Goal: Task Accomplishment & Management: Use online tool/utility

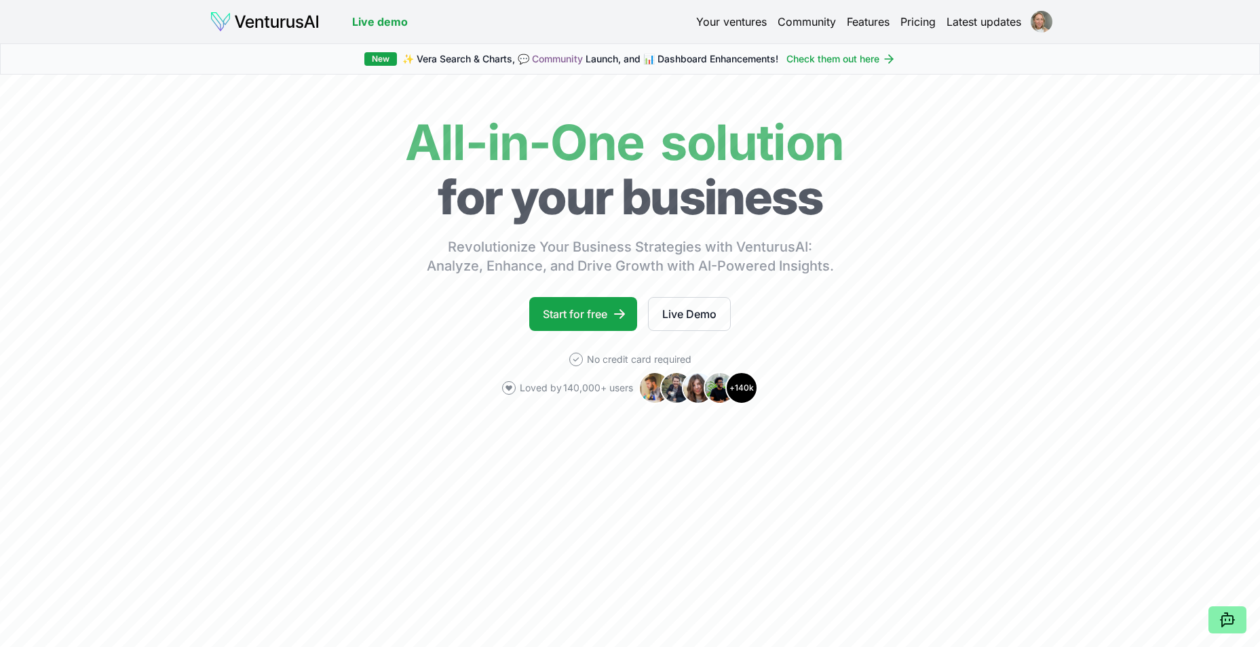
click at [743, 19] on link "Your ventures" at bounding box center [731, 22] width 71 height 16
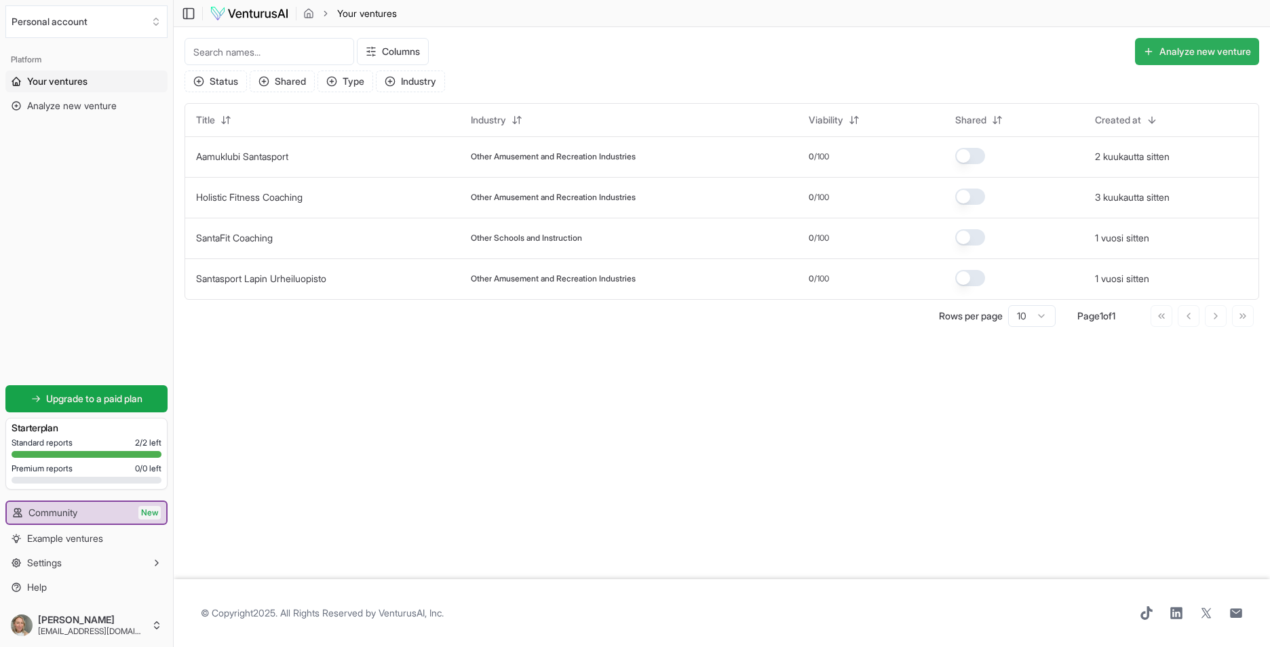
click at [1235, 47] on button "Analyze new venture" at bounding box center [1197, 51] width 124 height 27
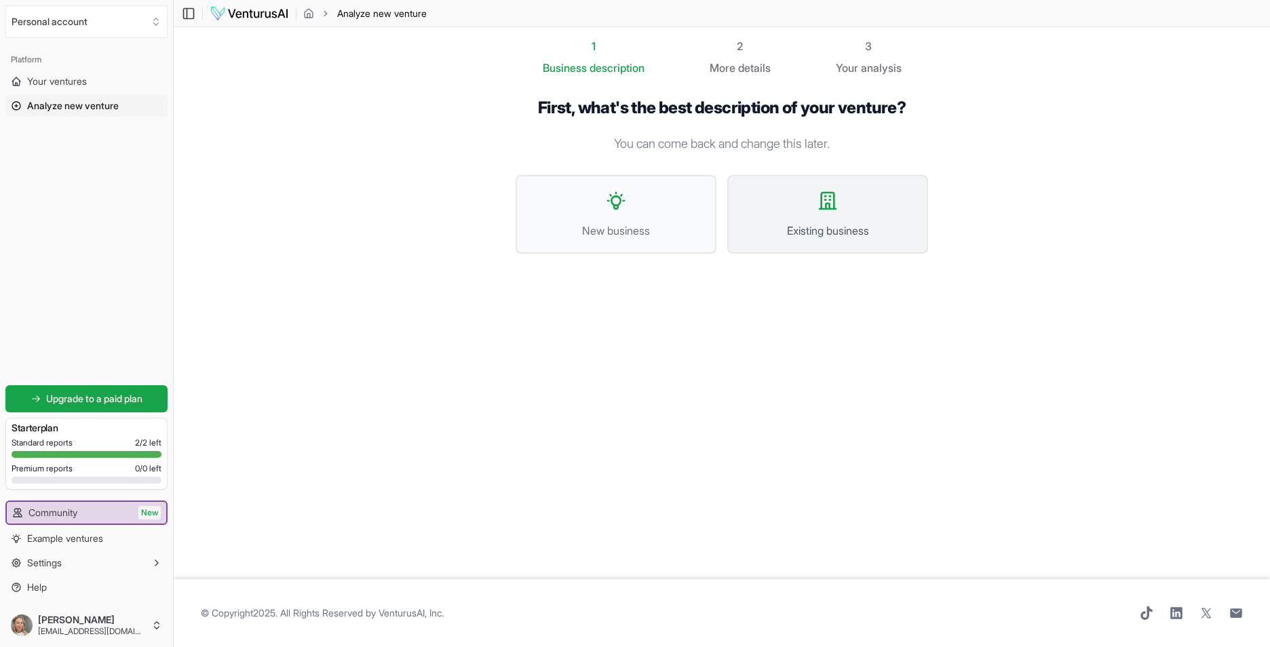
click at [814, 208] on button "Existing business" at bounding box center [827, 214] width 201 height 79
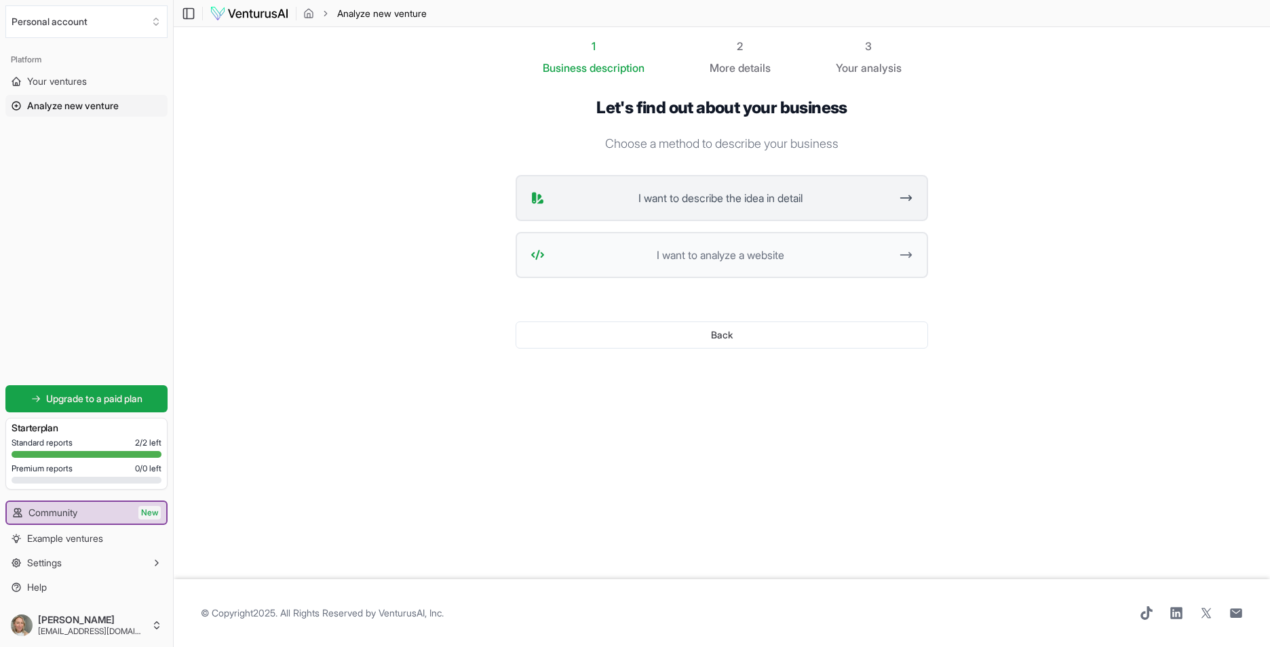
click at [706, 190] on span "I want to describe the idea in detail" at bounding box center [720, 198] width 340 height 16
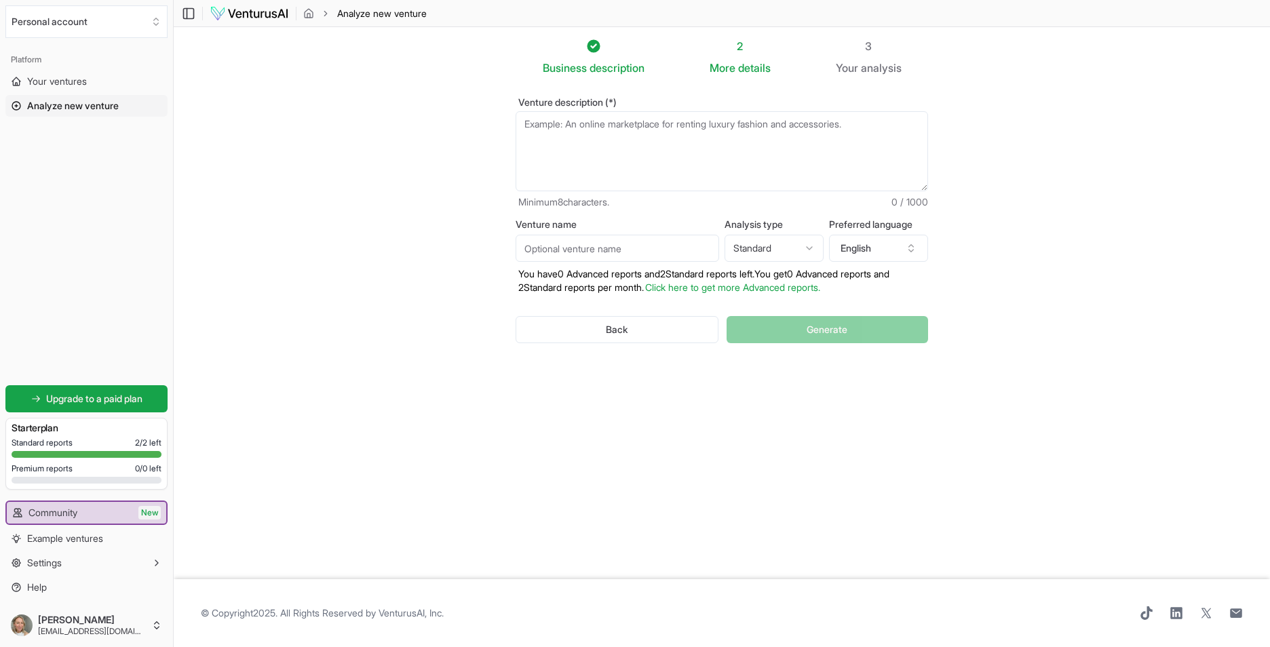
click at [592, 140] on textarea "Venture description (*)" at bounding box center [722, 151] width 413 height 80
click at [875, 257] on button "English" at bounding box center [878, 248] width 99 height 27
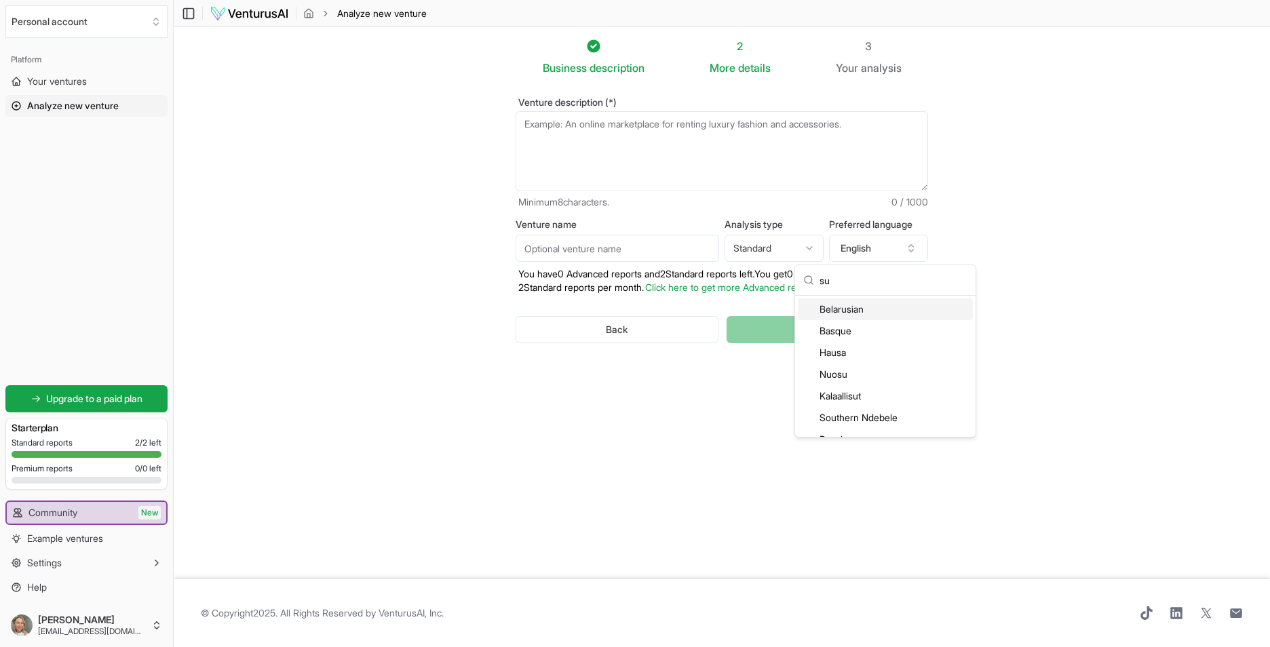
type input "s"
type input "[PERSON_NAME]"
click at [832, 330] on div "Finnish" at bounding box center [885, 331] width 175 height 22
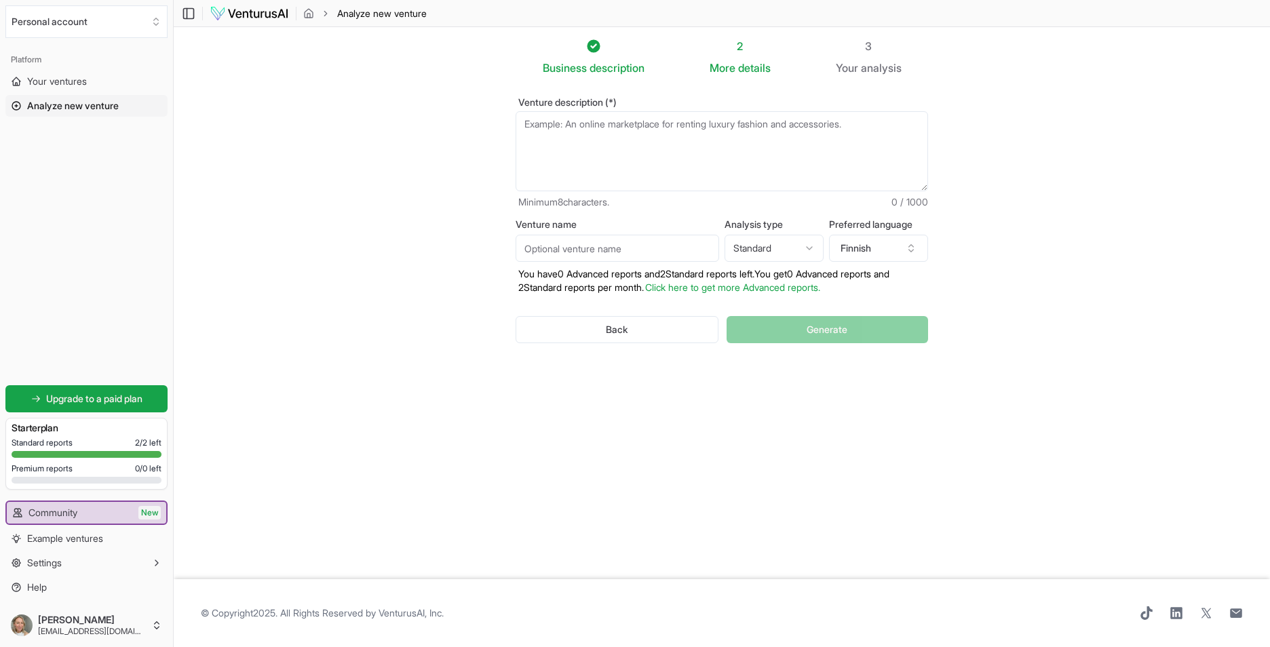
click at [808, 246] on html "We value your privacy We use cookies to enhance your browsing experience, serve…" at bounding box center [635, 323] width 1270 height 647
click at [607, 152] on textarea "Venture description (*)" at bounding box center [722, 151] width 413 height 80
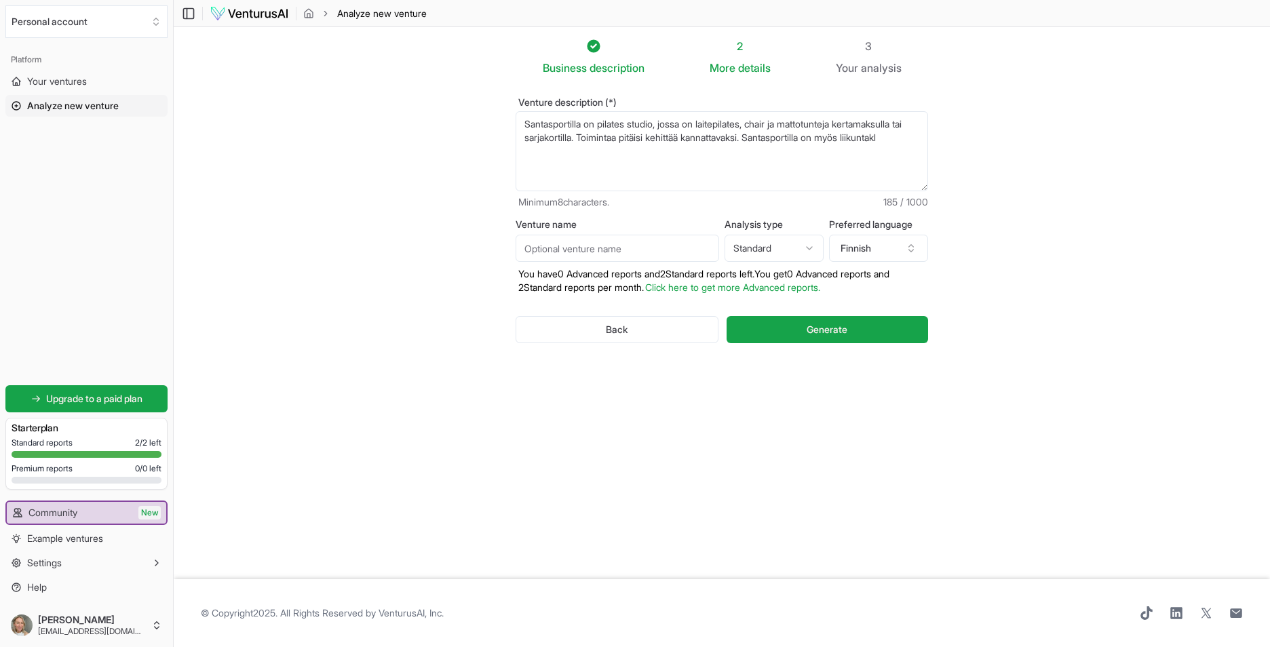
type textarea "Santasportilla on pilates studio, jossa on laitepilates, chair ja mattotunteja …"
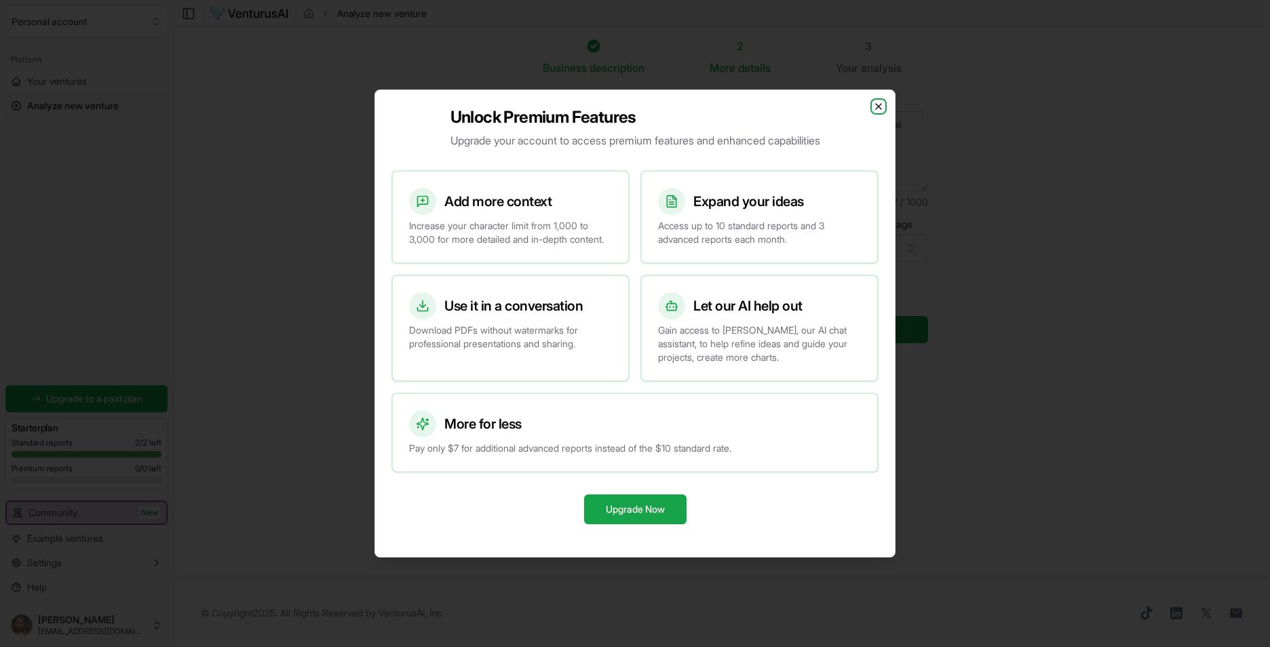
click at [880, 101] on icon "button" at bounding box center [878, 106] width 11 height 11
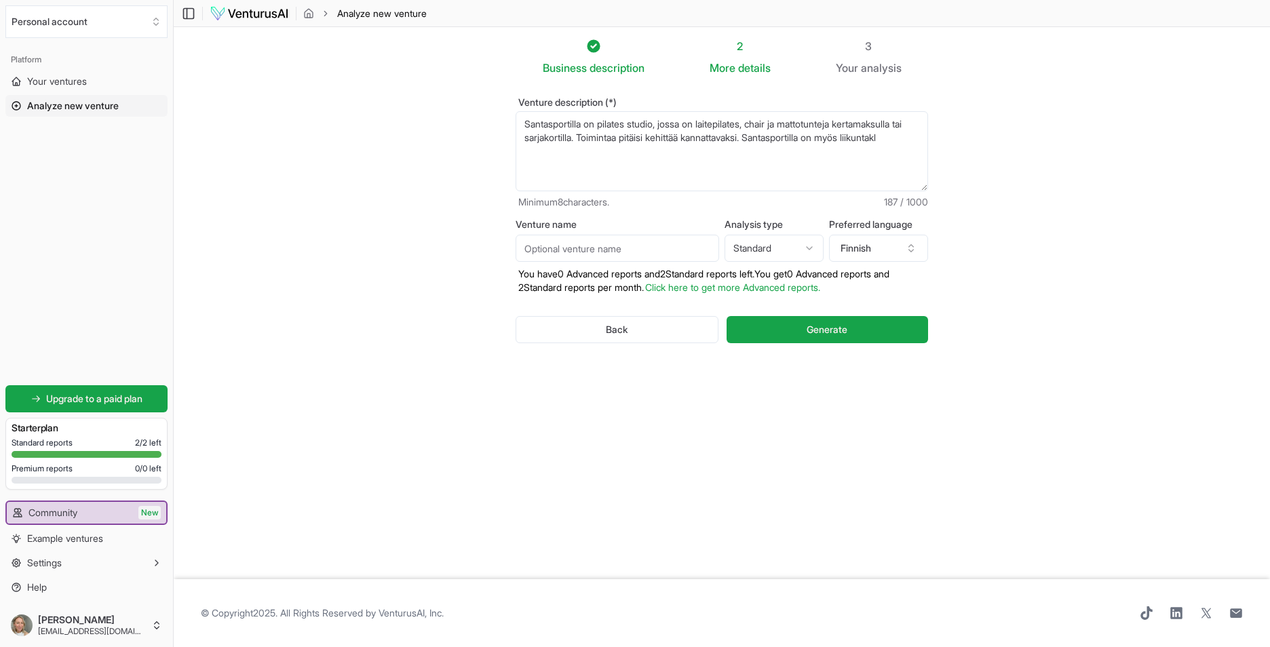
click at [921, 136] on textarea "Santasportilla on pilates studio, jossa on laitepilates, chair ja mattotunteja …" at bounding box center [722, 151] width 413 height 80
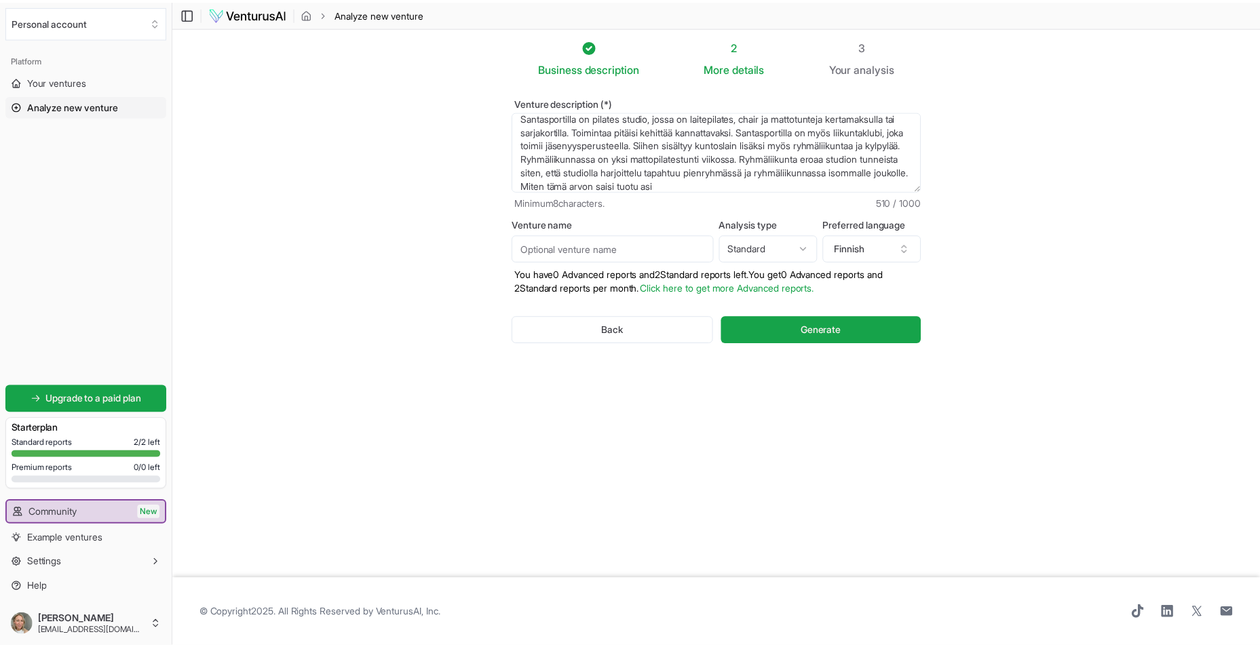
scroll to position [20, 0]
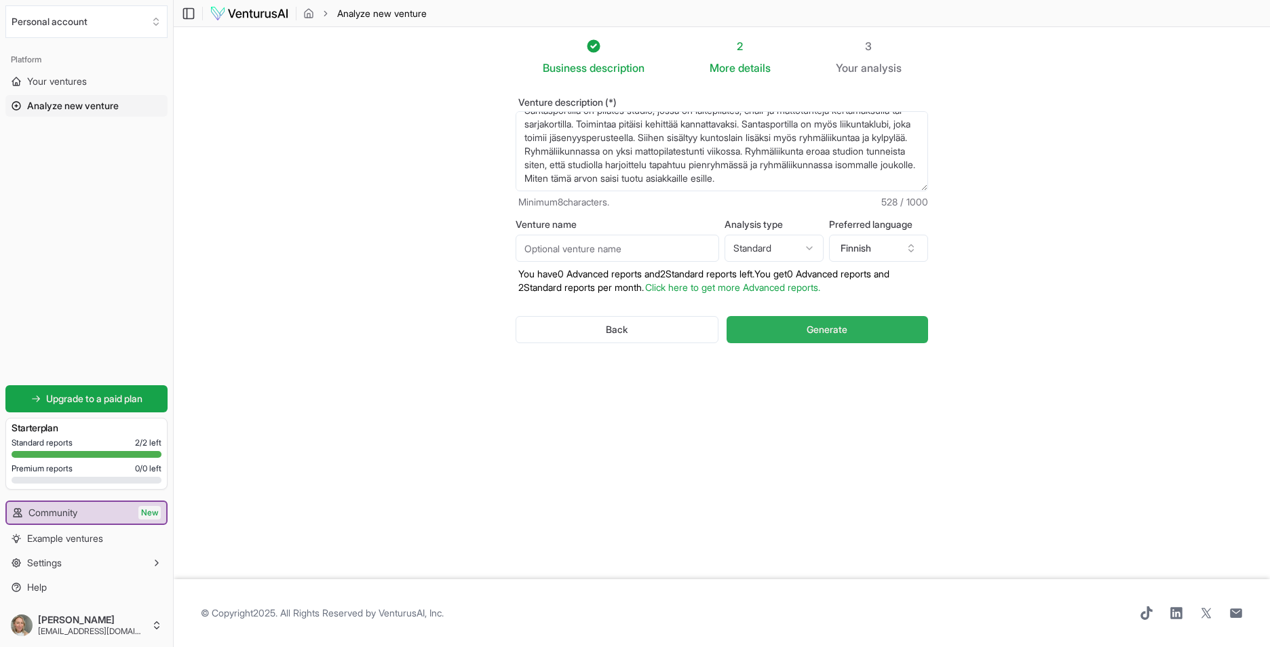
type textarea "Santasportilla on pilates studio, jossa on laitepilates, chair ja mattotunteja …"
click at [865, 324] on button "Generate" at bounding box center [828, 329] width 202 height 27
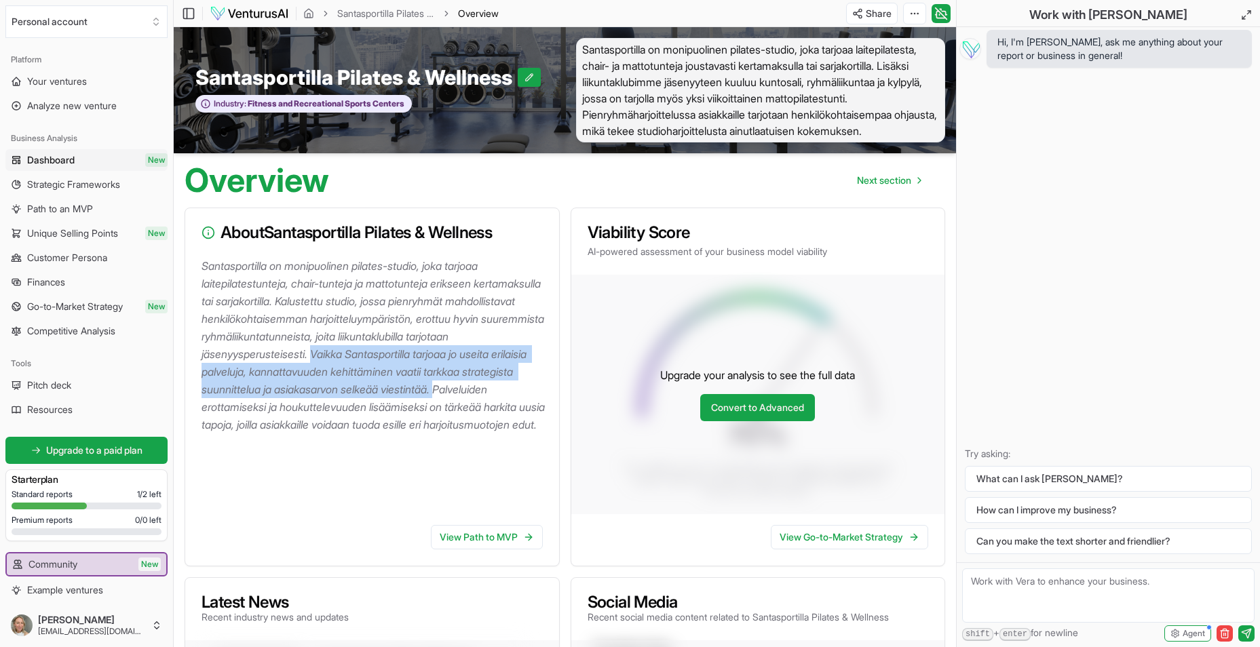
drag, startPoint x: 367, startPoint y: 355, endPoint x: 559, endPoint y: 390, distance: 195.2
click at [559, 390] on div "About Santasportilla Pilates & Wellness Santasportilla on monipuolinen pilates-…" at bounding box center [372, 387] width 375 height 359
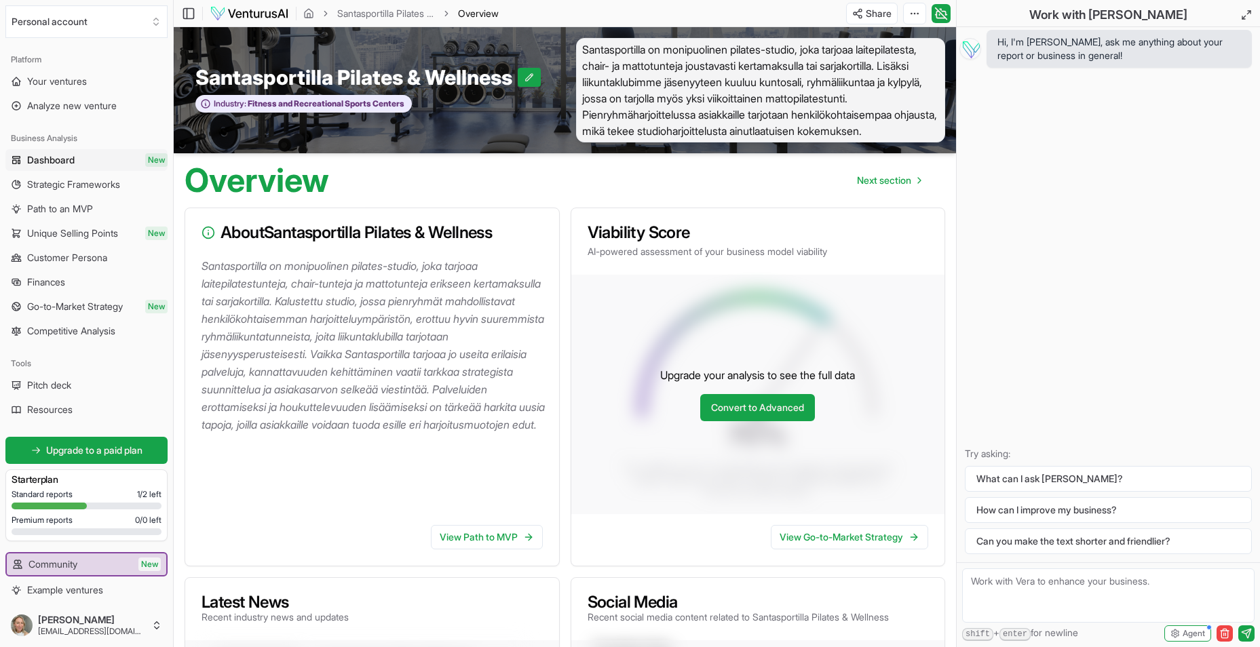
click at [408, 453] on div "Santasportilla on monipuolinen pilates-studio, joka tarjoaa laitepilatestunteja…" at bounding box center [372, 385] width 374 height 257
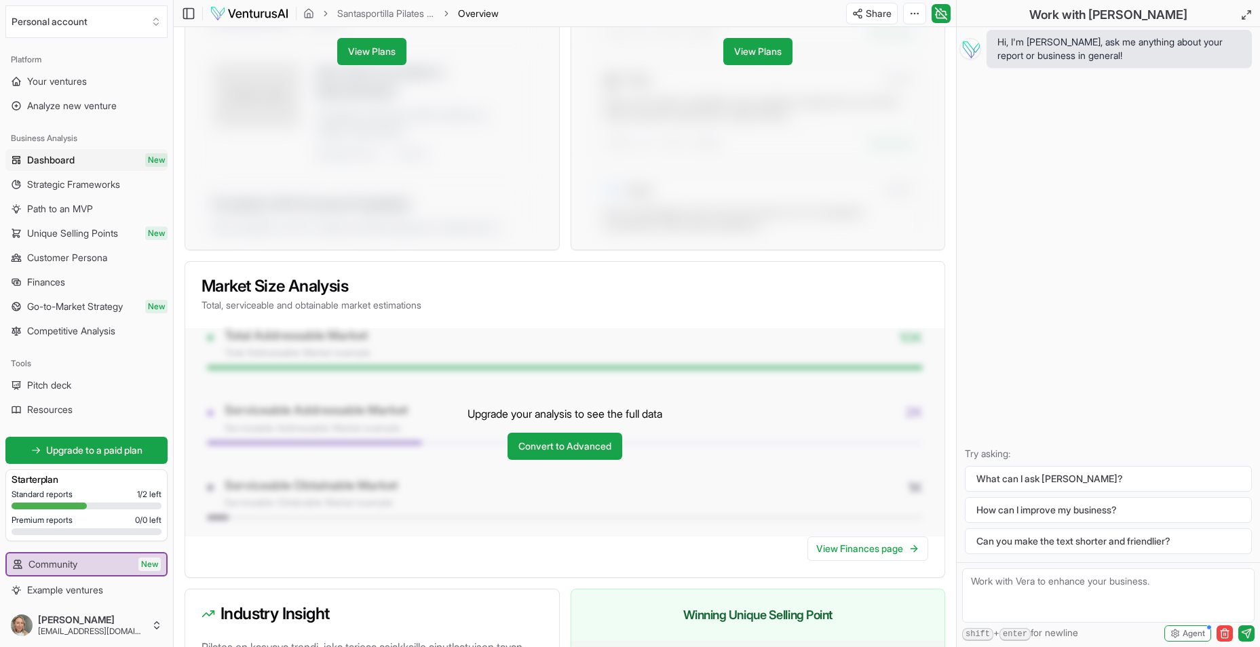
scroll to position [1086, 0]
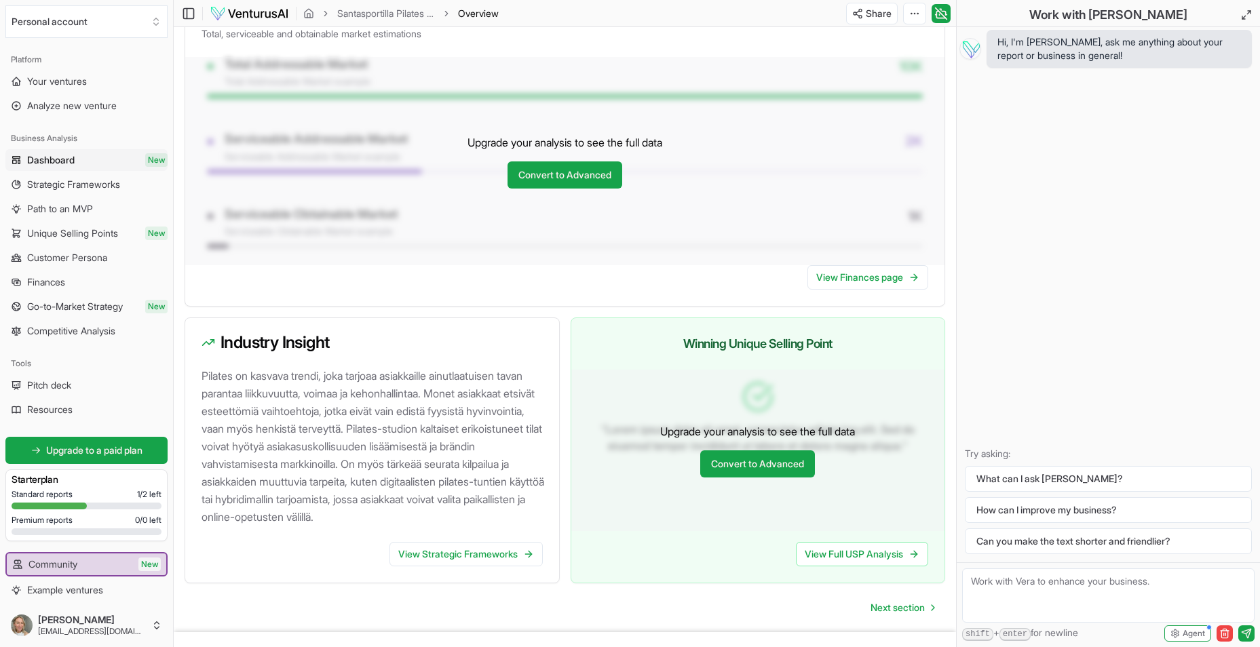
drag, startPoint x: 275, startPoint y: 411, endPoint x: 287, endPoint y: 413, distance: 12.3
click at [275, 411] on p "Pilates on kasvava trendi, joka tarjoaa asiakkaille ainutlaatuisen tavan parant…" at bounding box center [375, 446] width 347 height 159
click at [360, 421] on p "Pilates on kasvava trendi, joka tarjoaa asiakkaille ainutlaatuisen tavan parant…" at bounding box center [375, 446] width 347 height 159
drag, startPoint x: 360, startPoint y: 421, endPoint x: 279, endPoint y: 453, distance: 87.4
click at [279, 453] on p "Pilates on kasvava trendi, joka tarjoaa asiakkaille ainutlaatuisen tavan parant…" at bounding box center [375, 446] width 347 height 159
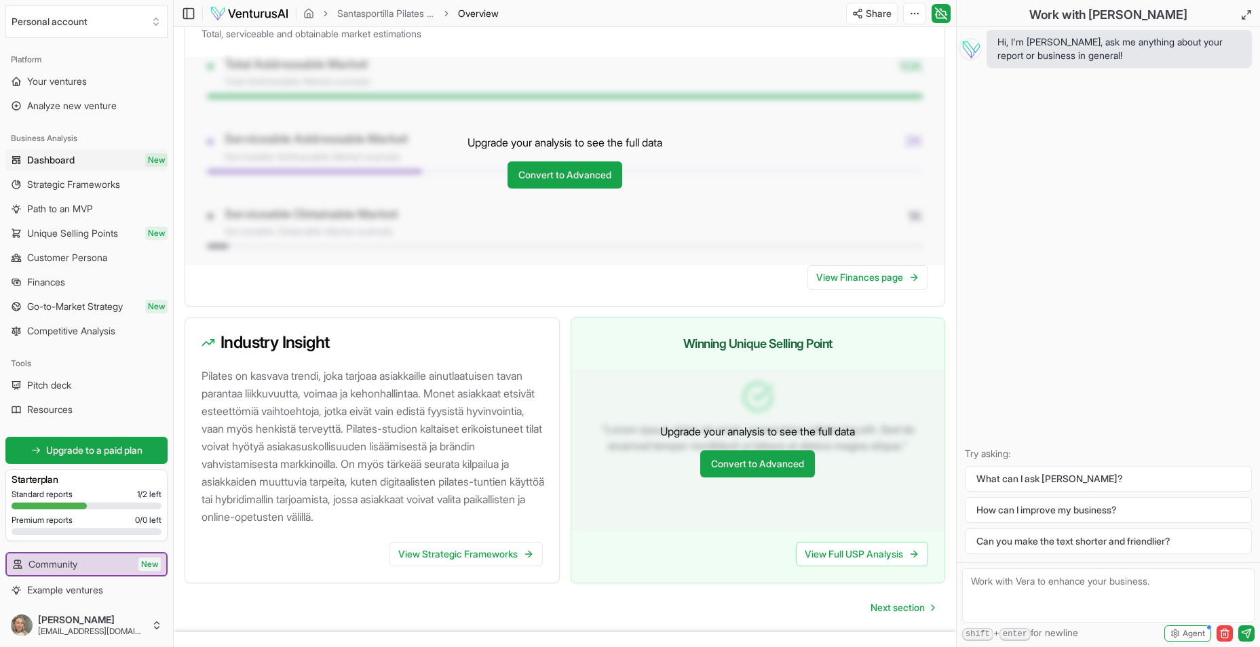
click at [302, 519] on p "Pilates on kasvava trendi, joka tarjoaa asiakkaille ainutlaatuisen tavan parant…" at bounding box center [375, 446] width 347 height 159
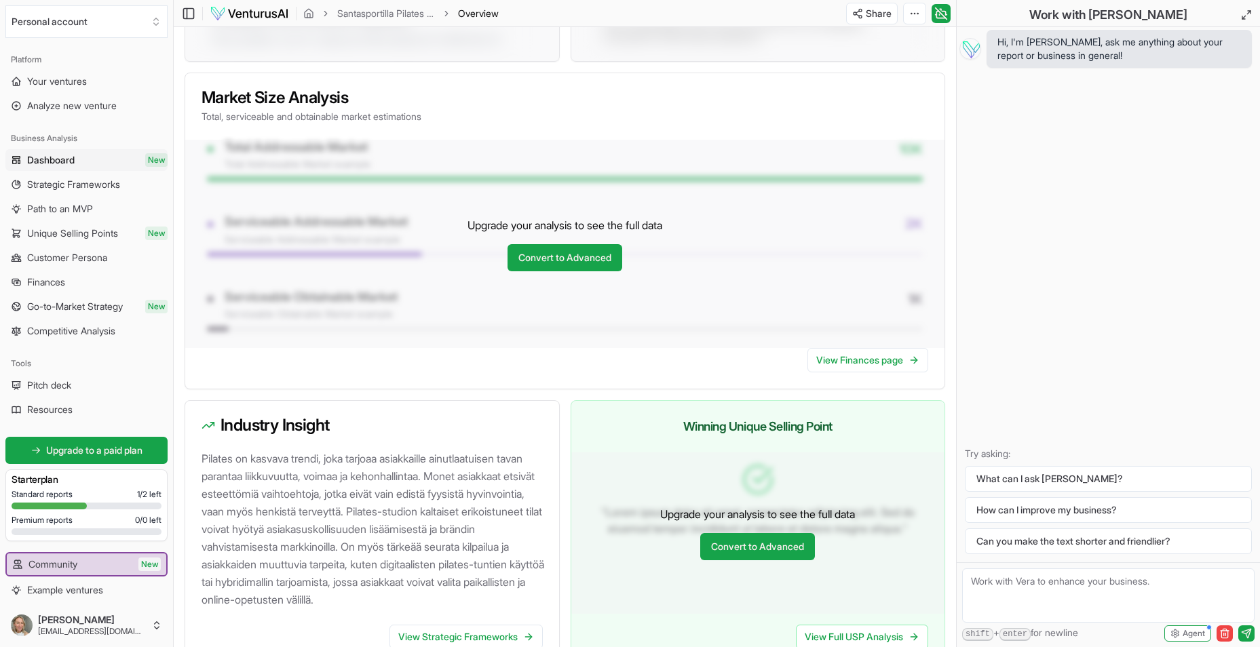
scroll to position [1071, 0]
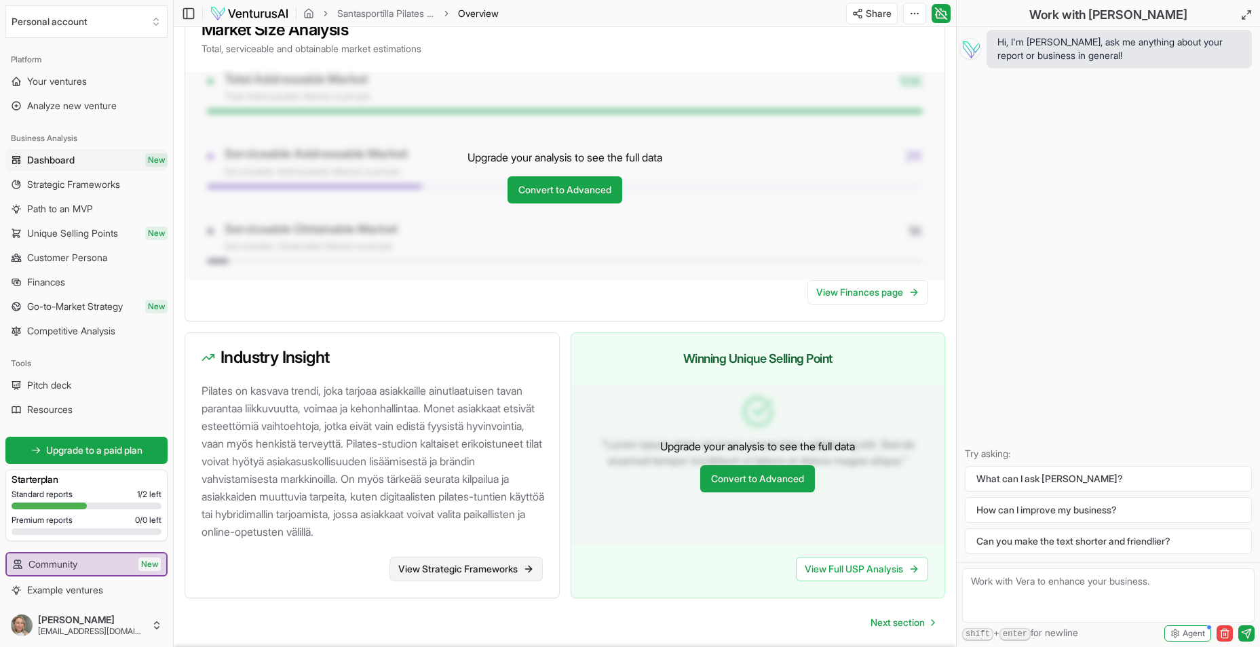
click at [488, 566] on link "View Strategic Frameworks" at bounding box center [465, 569] width 153 height 24
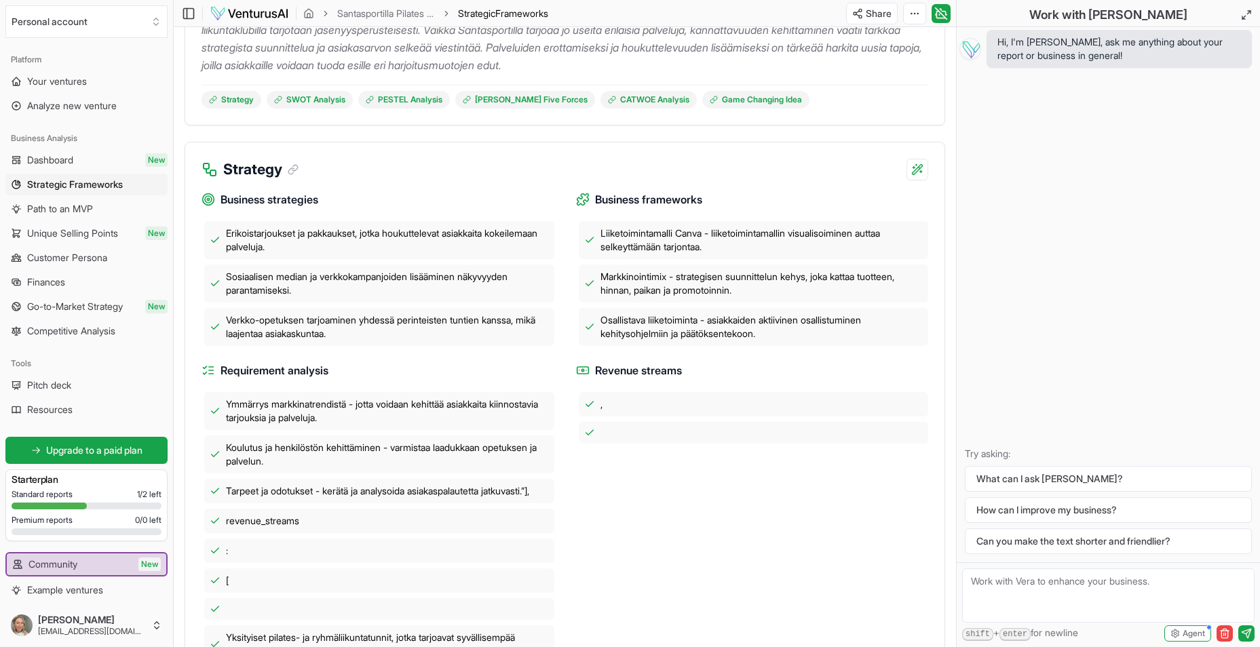
scroll to position [407, 0]
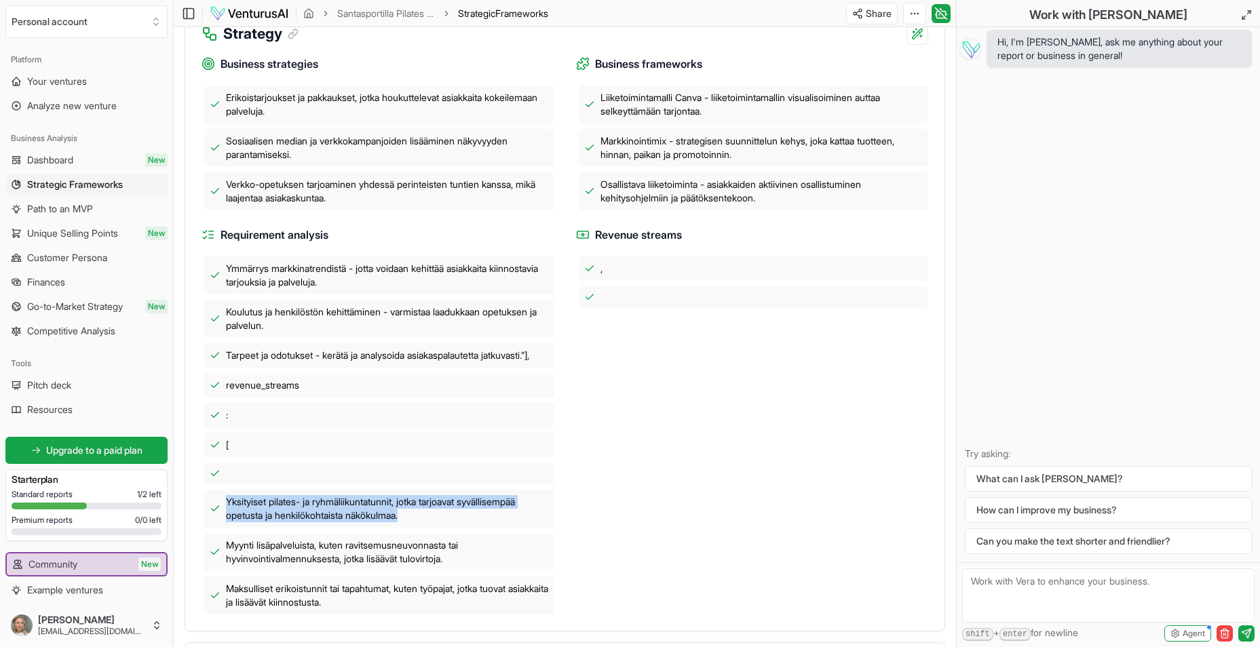
drag, startPoint x: 227, startPoint y: 512, endPoint x: 554, endPoint y: 533, distance: 327.7
click at [554, 533] on div "Business strategies Erikoistarjoukset ja pakkaukset, jotka houkuttelevat asiakk…" at bounding box center [565, 330] width 727 height 570
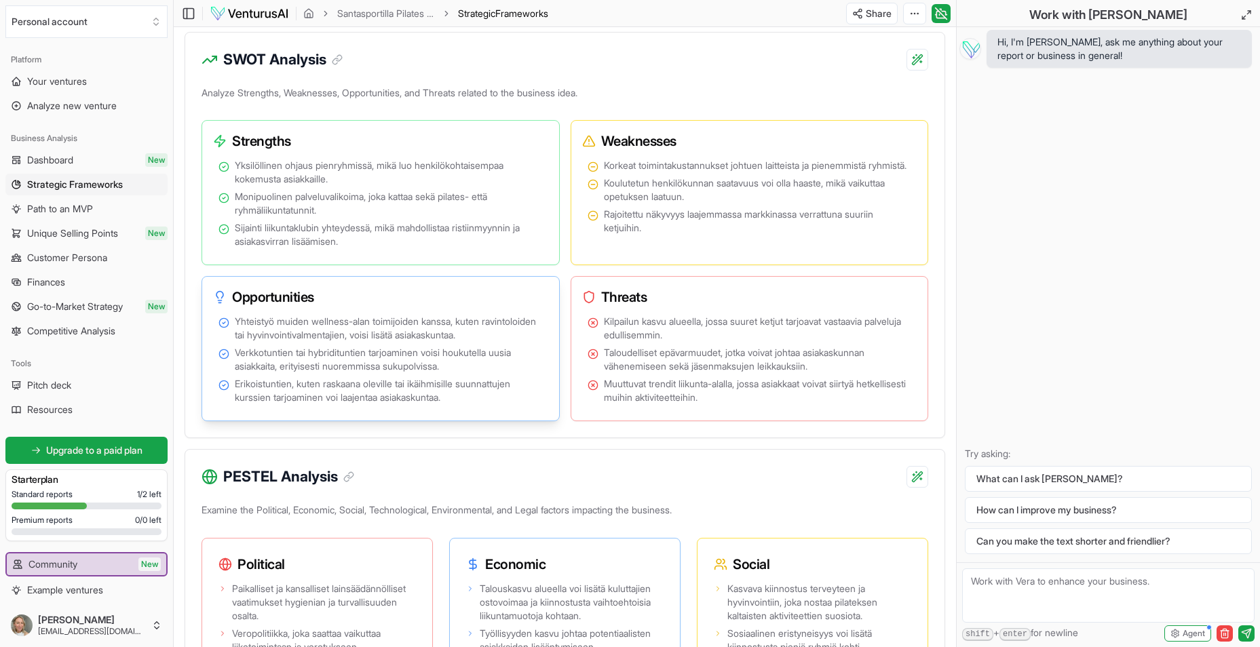
scroll to position [882, 0]
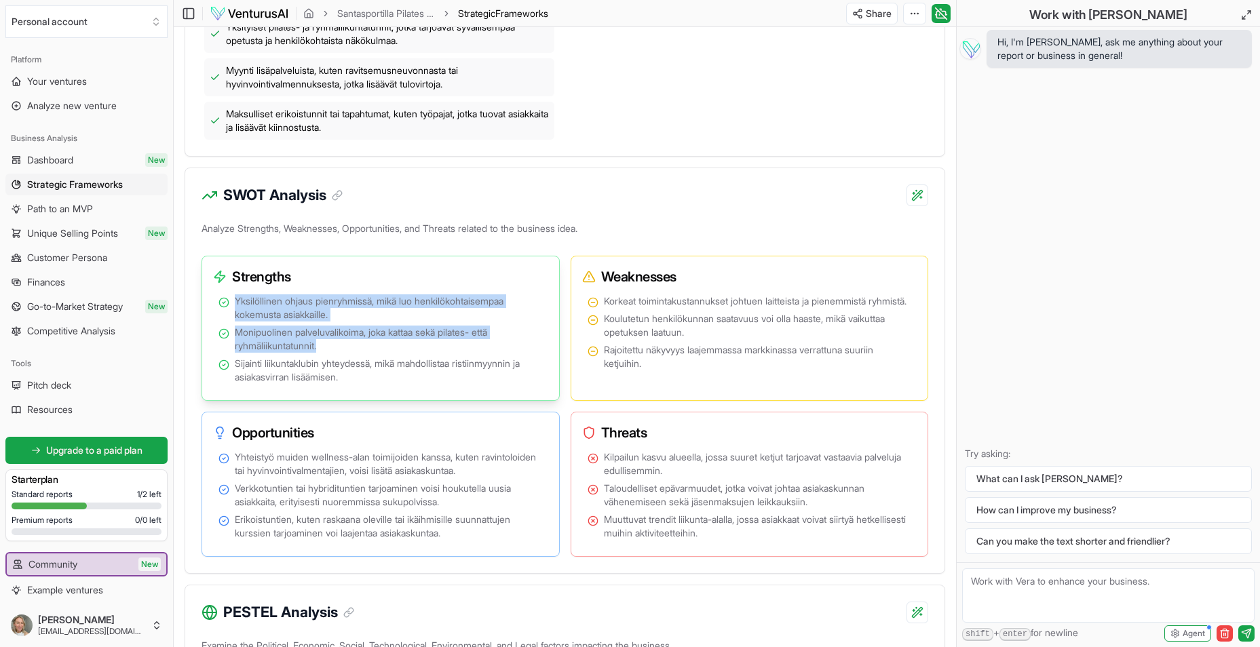
drag, startPoint x: 237, startPoint y: 314, endPoint x: 363, endPoint y: 358, distance: 133.7
click at [363, 358] on ul "Yksilöllinen ohjaus pienryhmissä, mikä luo henkilökohtaisempaa kokemusta asiakk…" at bounding box center [380, 339] width 324 height 90
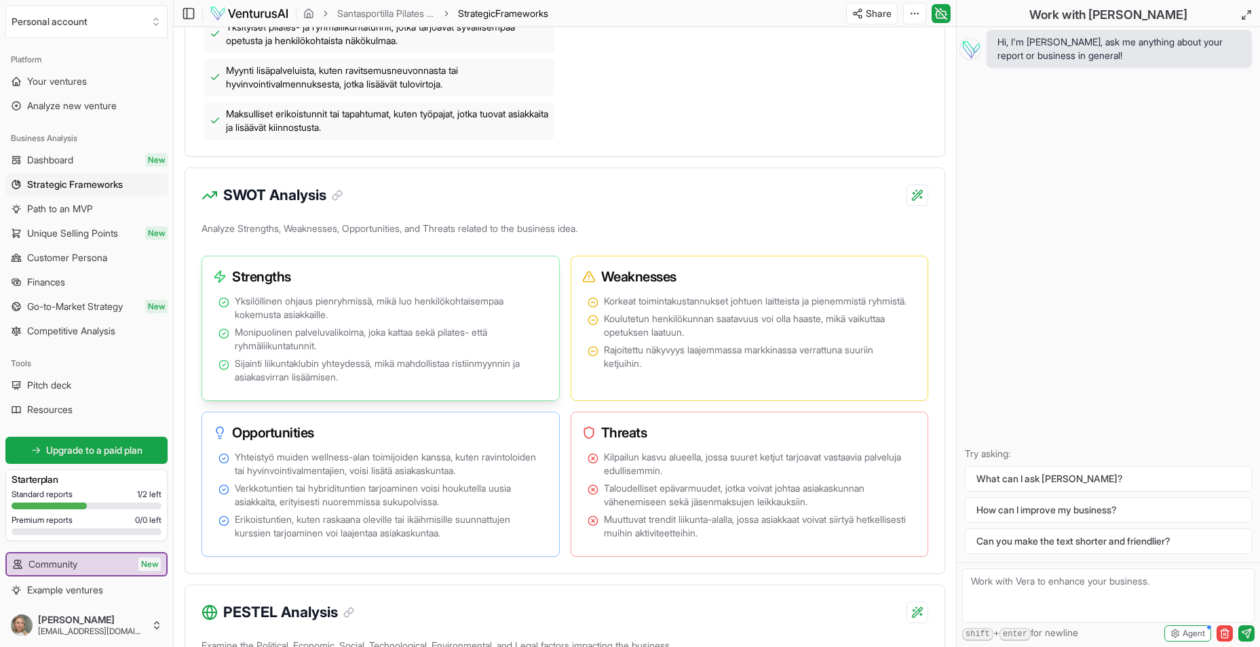
drag, startPoint x: 363, startPoint y: 358, endPoint x: 378, endPoint y: 376, distance: 23.1
click at [378, 376] on span "Sijainti liikuntaklubin yhteydessä, mikä mahdollistaa ristiinmyynnin ja asiakas…" at bounding box center [389, 370] width 308 height 27
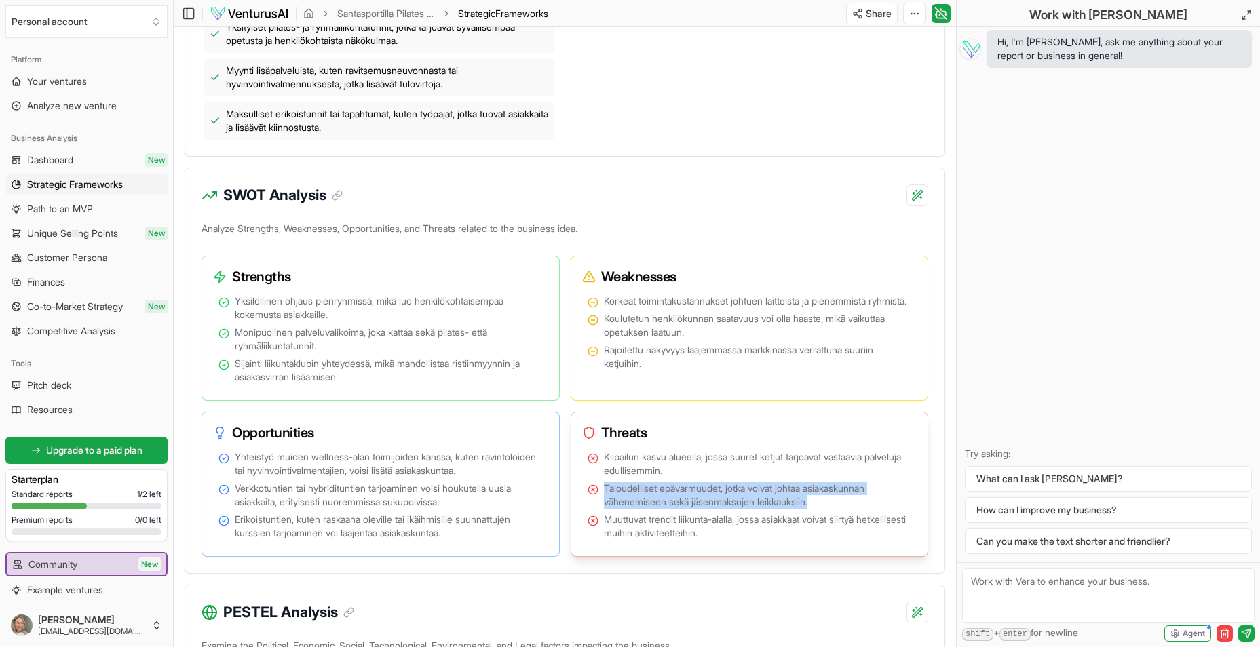
drag, startPoint x: 611, startPoint y: 499, endPoint x: 847, endPoint y: 514, distance: 237.2
click at [847, 509] on span "Taloudelliset epävarmuudet, jotka voivat johtaa asiakaskunnan vähenemiseen sekä…" at bounding box center [758, 495] width 308 height 27
drag, startPoint x: 847, startPoint y: 514, endPoint x: 727, endPoint y: 512, distance: 120.1
click at [727, 509] on span "Taloudelliset epävarmuudet, jotka voivat johtaa asiakaskunnan vähenemiseen sekä…" at bounding box center [758, 495] width 308 height 27
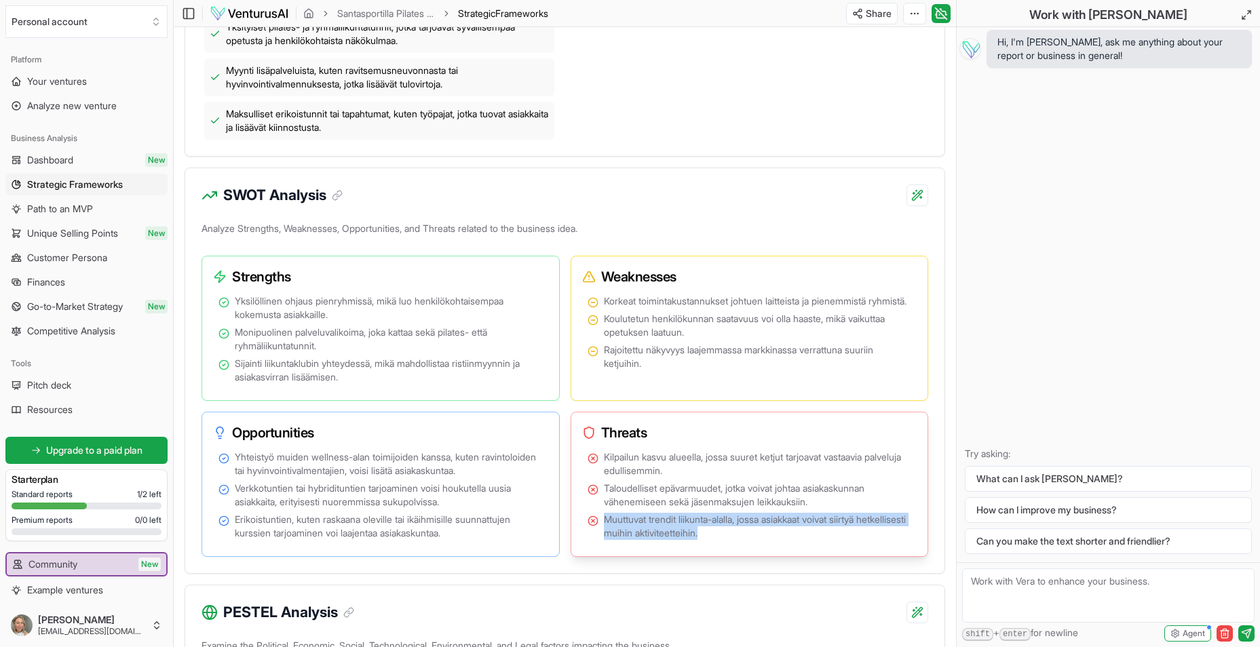
drag, startPoint x: 606, startPoint y: 533, endPoint x: 778, endPoint y: 548, distance: 173.0
click at [778, 540] on li "Muuttuvat trendit liikunta-alalla, jossa asiakkaat voivat siirtyä hetkellisesti…" at bounding box center [750, 526] width 324 height 27
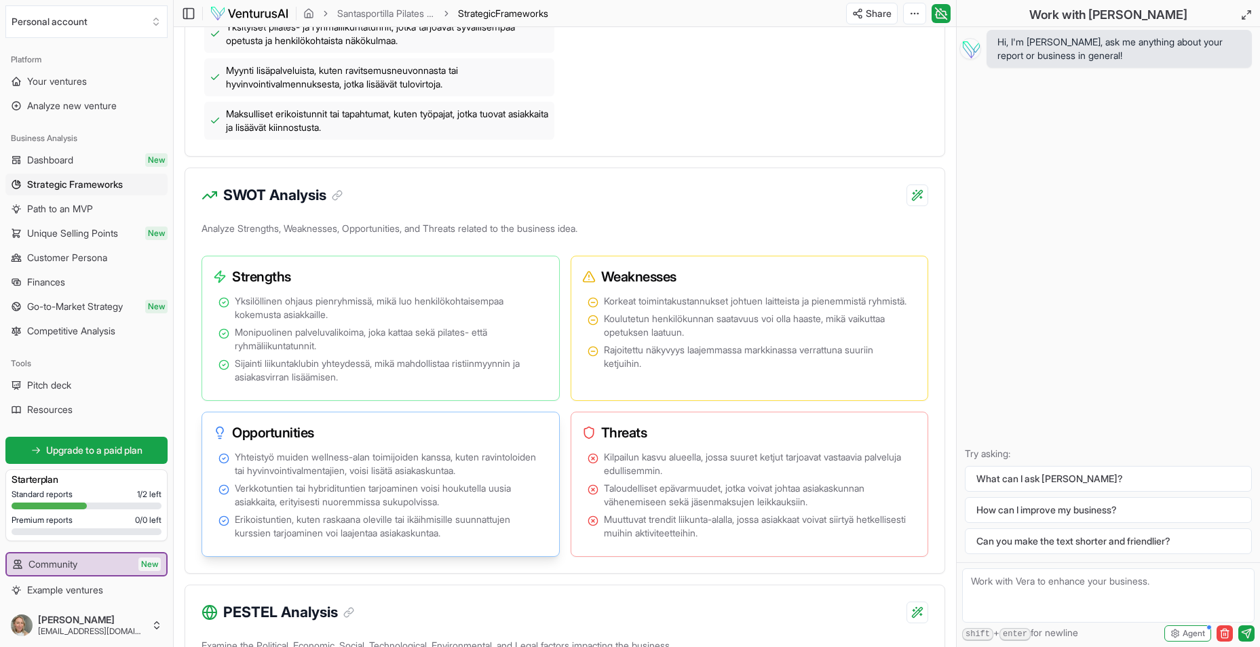
click at [328, 478] on span "Yhteistyö muiden wellness-alan toimijoiden kanssa, kuten ravintoloiden tai hyvi…" at bounding box center [389, 464] width 308 height 27
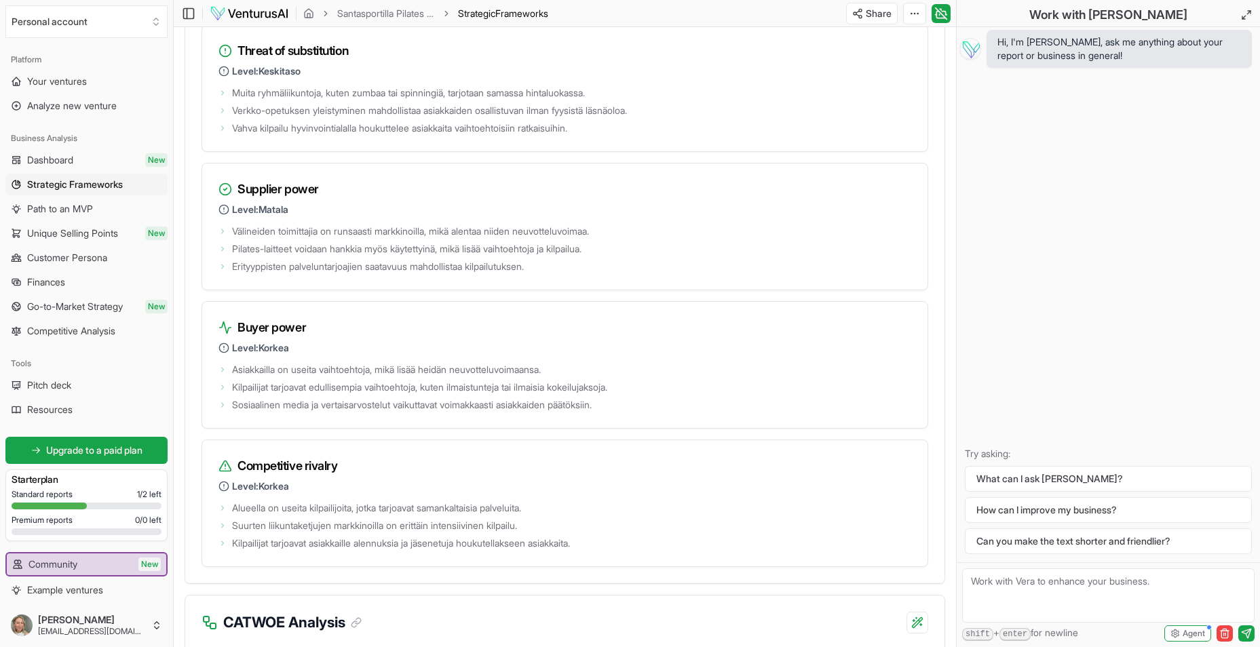
scroll to position [1900, 0]
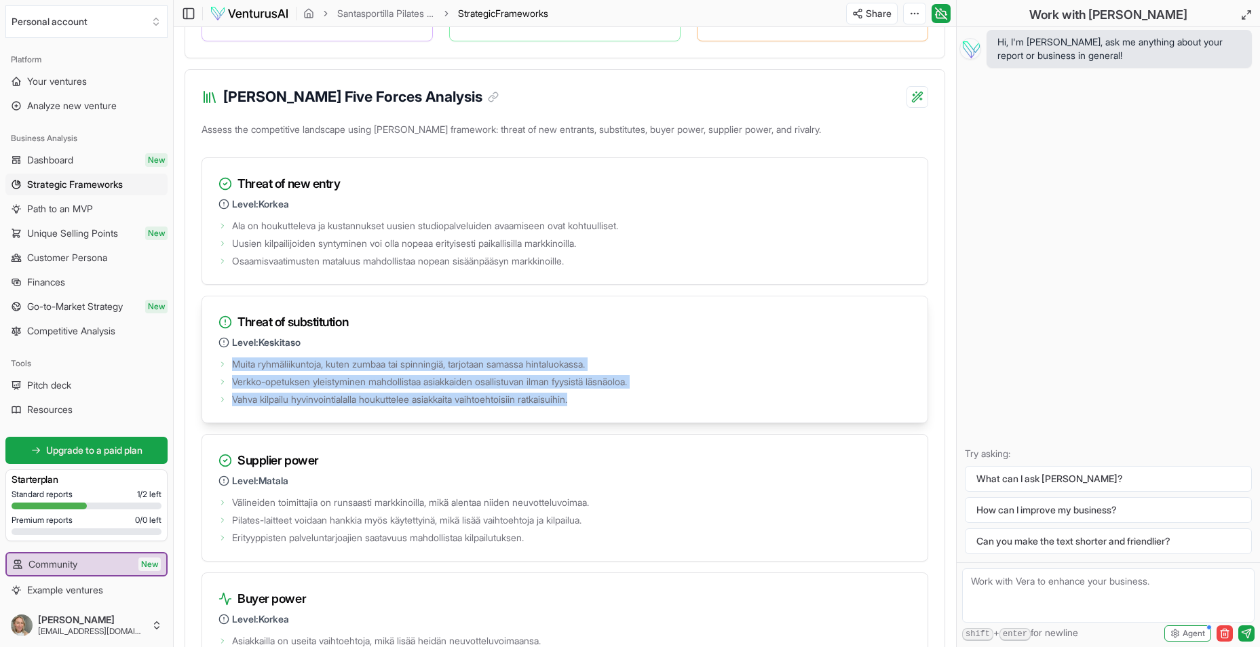
drag, startPoint x: 232, startPoint y: 380, endPoint x: 651, endPoint y: 408, distance: 419.6
click at [651, 406] on ul "Muita ryhmäliikuntoja, kuten zumbaa tai spinningiä, tarjotaan samassa hintaluok…" at bounding box center [564, 381] width 693 height 52
click at [646, 406] on li "Vahva kilpailu hyvinvointialalla houkuttelee asiakkaita vaihtoehtoisiin ratkais…" at bounding box center [564, 400] width 693 height 14
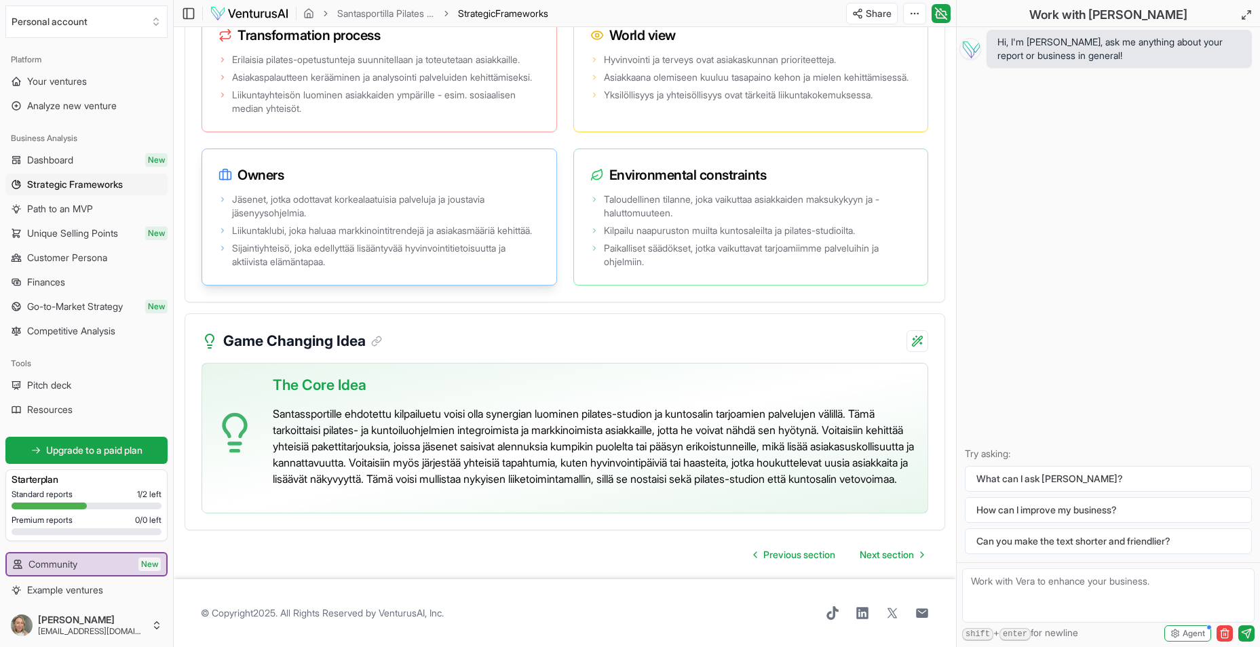
scroll to position [3053, 0]
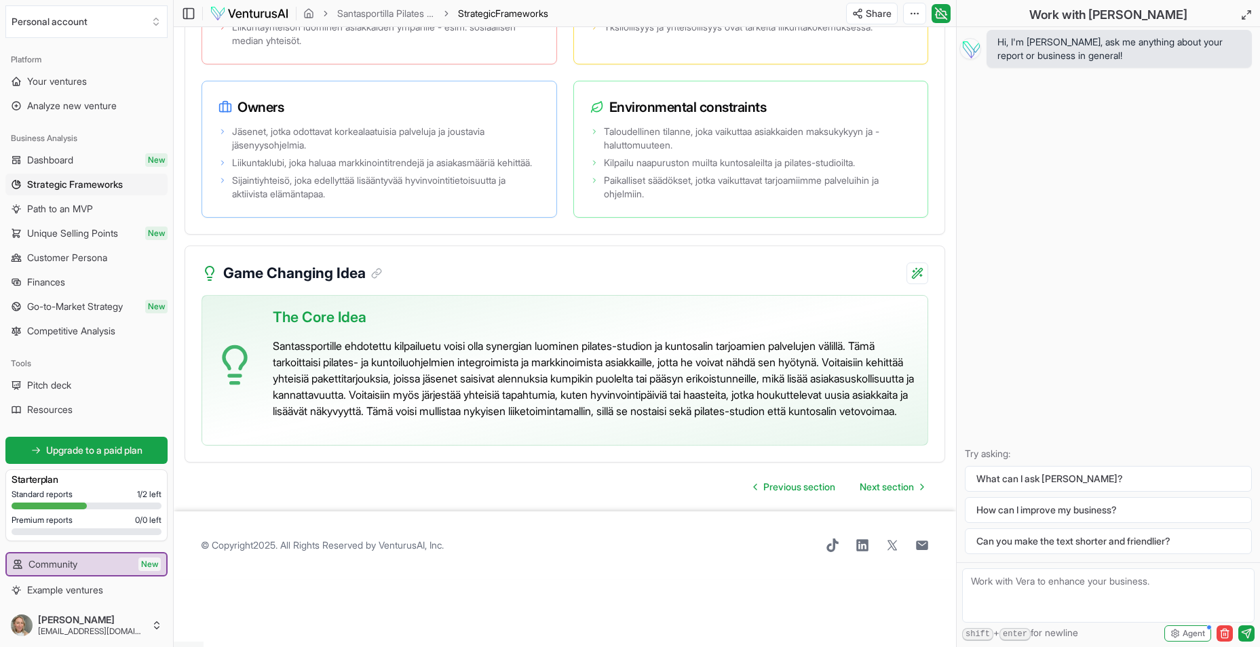
click at [311, 419] on p "Santassportille ehdotettu kilpailuetu voisi olla synergian luominen pilates-stu…" at bounding box center [595, 378] width 644 height 81
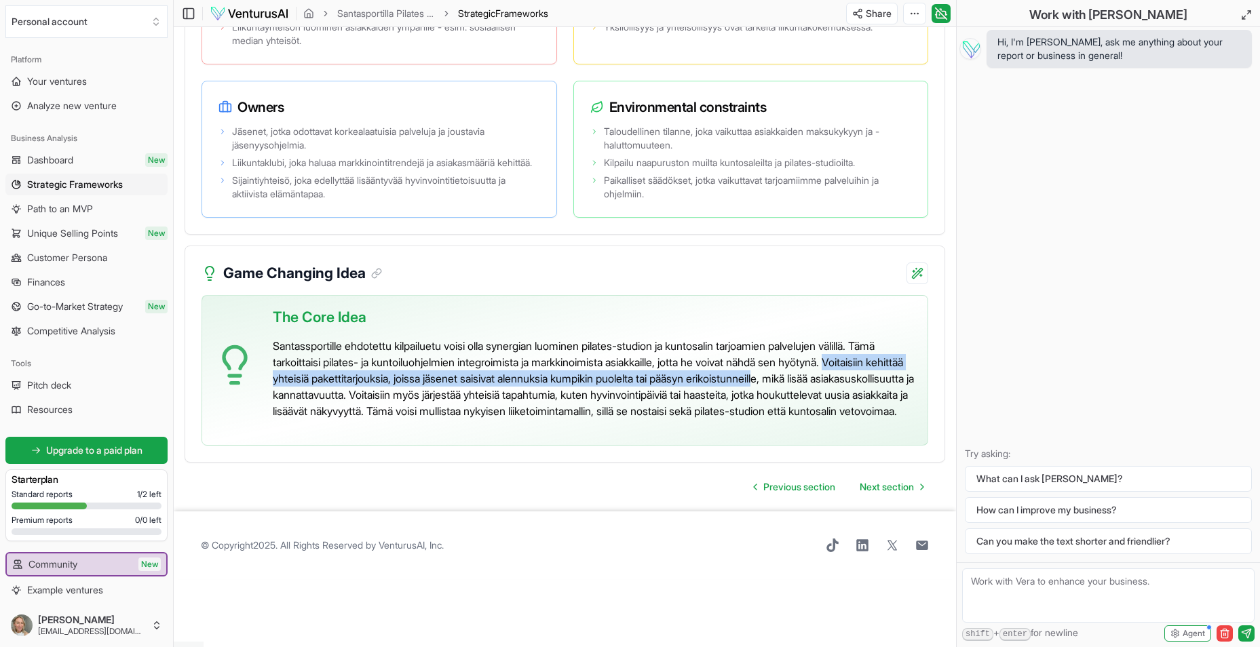
drag, startPoint x: 268, startPoint y: 446, endPoint x: 886, endPoint y: 451, distance: 618.1
click at [886, 446] on div "The Core Idea Santassportille ehdotettu kilpailuetu voisi olla synergian luomin…" at bounding box center [565, 370] width 727 height 151
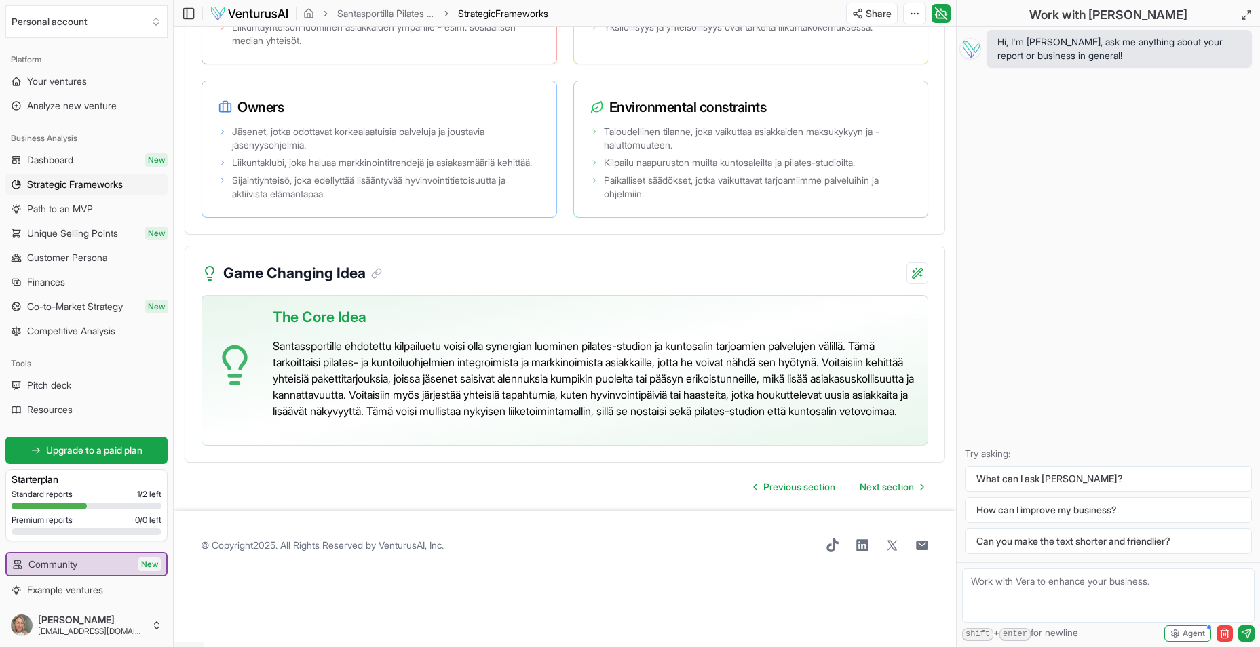
click at [455, 419] on p "Santassportille ehdotettu kilpailuetu voisi olla synergian luominen pilates-stu…" at bounding box center [595, 378] width 644 height 81
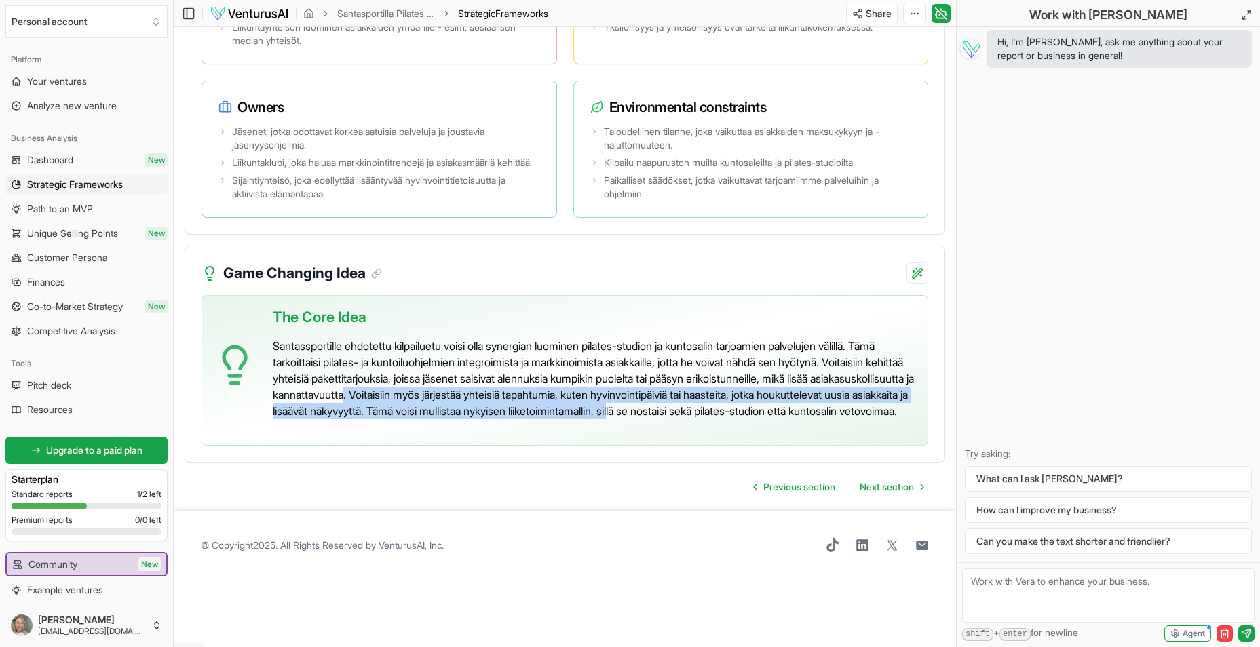
drag, startPoint x: 518, startPoint y: 463, endPoint x: 883, endPoint y: 484, distance: 365.0
click at [883, 419] on p "Santassportille ehdotettu kilpailuetu voisi olla synergian luominen pilates-stu…" at bounding box center [595, 378] width 644 height 81
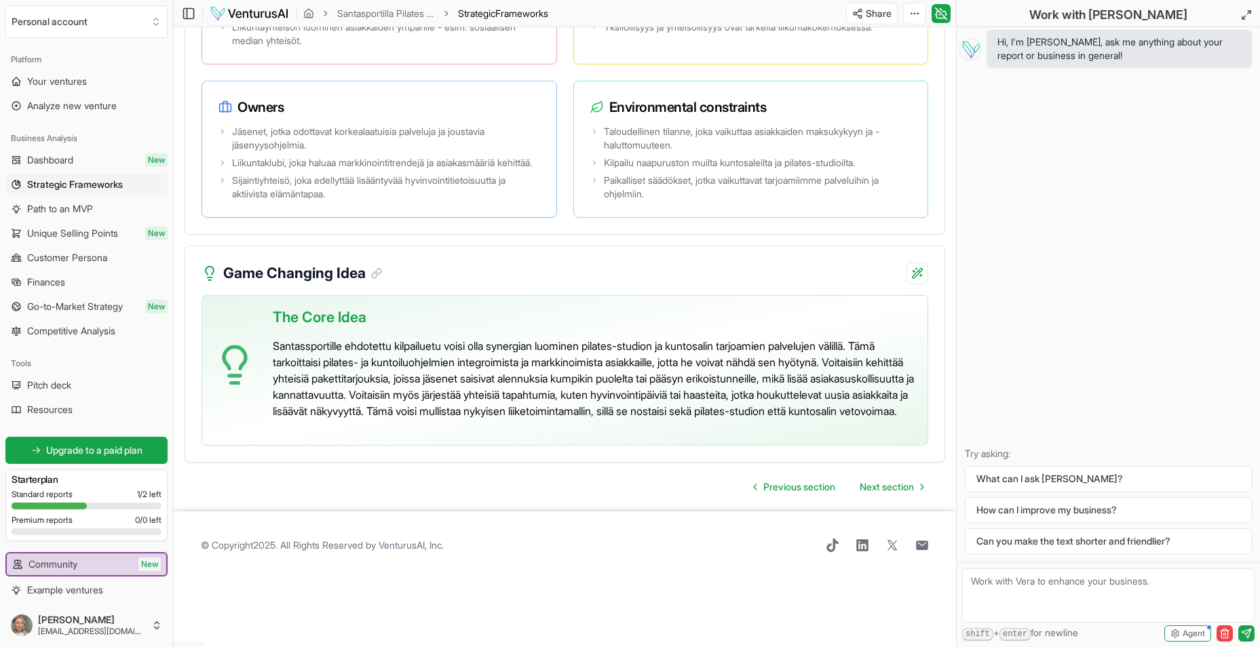
click at [551, 419] on p "Santassportille ehdotettu kilpailuetu voisi olla synergian luominen pilates-stu…" at bounding box center [595, 378] width 644 height 81
drag, startPoint x: 579, startPoint y: 499, endPoint x: 548, endPoint y: 499, distance: 30.5
click at [548, 419] on p "Santassportille ehdotettu kilpailuetu voisi olla synergian luominen pilates-stu…" at bounding box center [595, 378] width 644 height 81
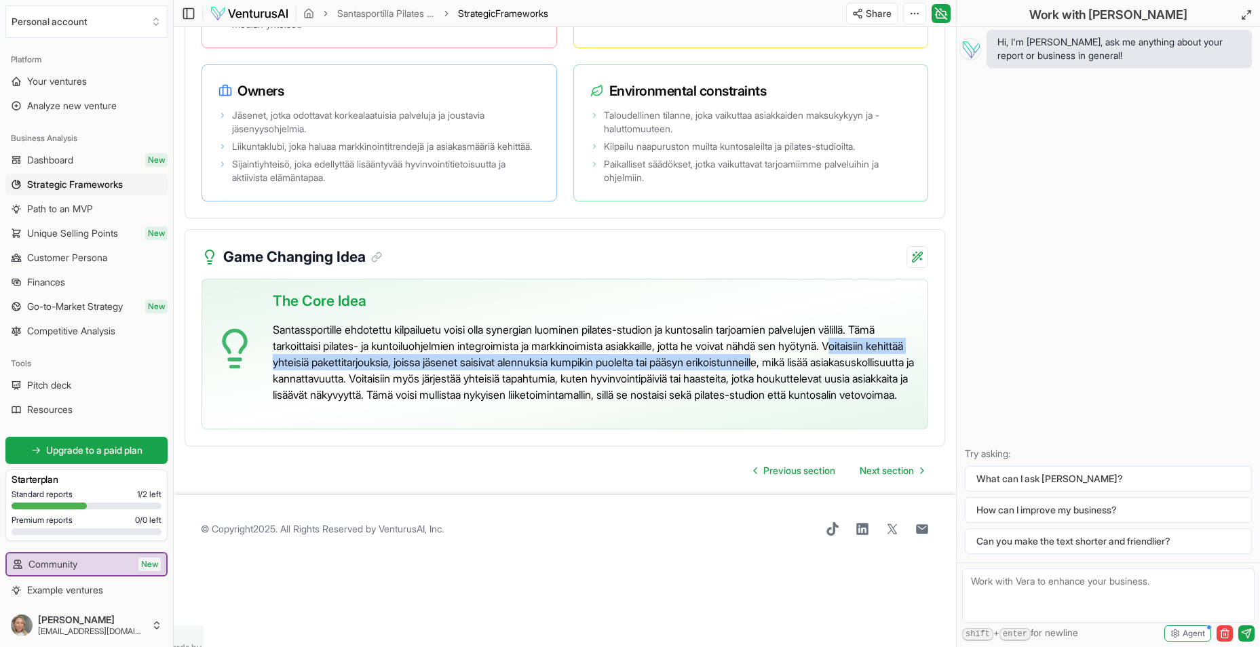
drag, startPoint x: 281, startPoint y: 434, endPoint x: 883, endPoint y: 432, distance: 602.5
click at [883, 403] on p "Santassportille ehdotettu kilpailuetu voisi olla synergian luominen pilates-stu…" at bounding box center [595, 362] width 644 height 81
click at [299, 403] on p "Santassportille ehdotettu kilpailuetu voisi olla synergian luominen pilates-stu…" at bounding box center [595, 362] width 644 height 81
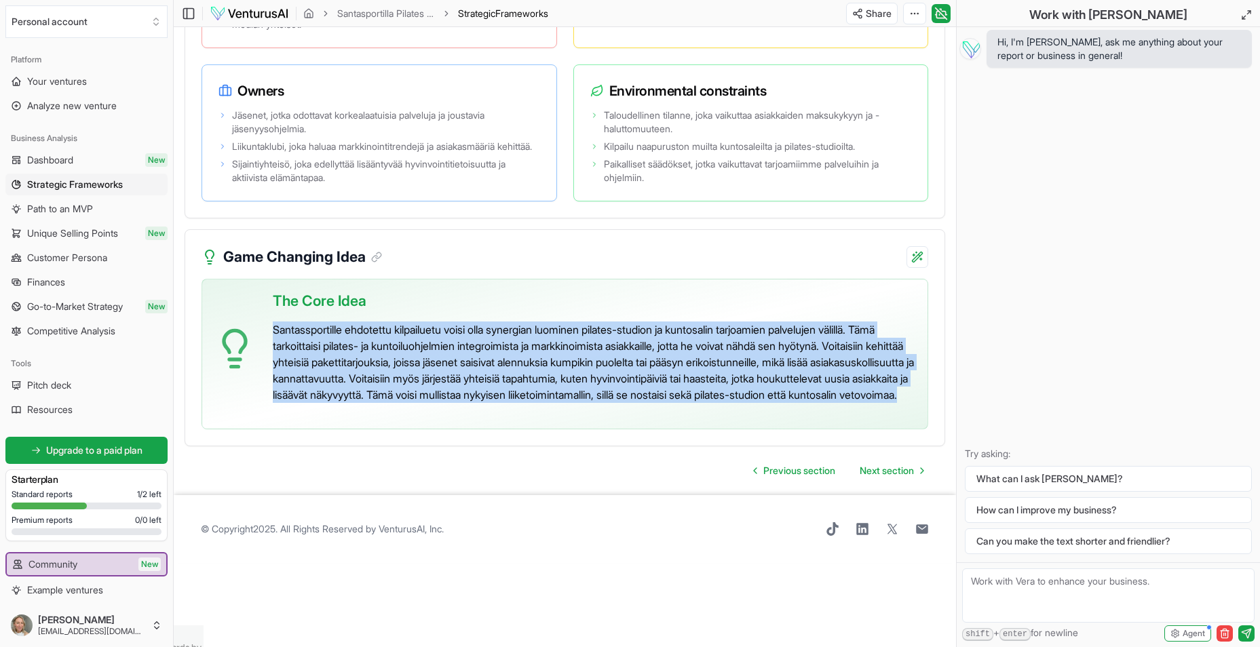
drag, startPoint x: 271, startPoint y: 395, endPoint x: 600, endPoint y: 480, distance: 340.0
click at [600, 429] on div "The Core Idea Santassportille ehdotettu kilpailuetu voisi olla synergian luomin…" at bounding box center [565, 354] width 727 height 151
copy p "Santassportille ehdotettu kilpailuetu voisi olla synergian luominen pilates-stu…"
click at [900, 478] on span "Next section" at bounding box center [887, 471] width 54 height 14
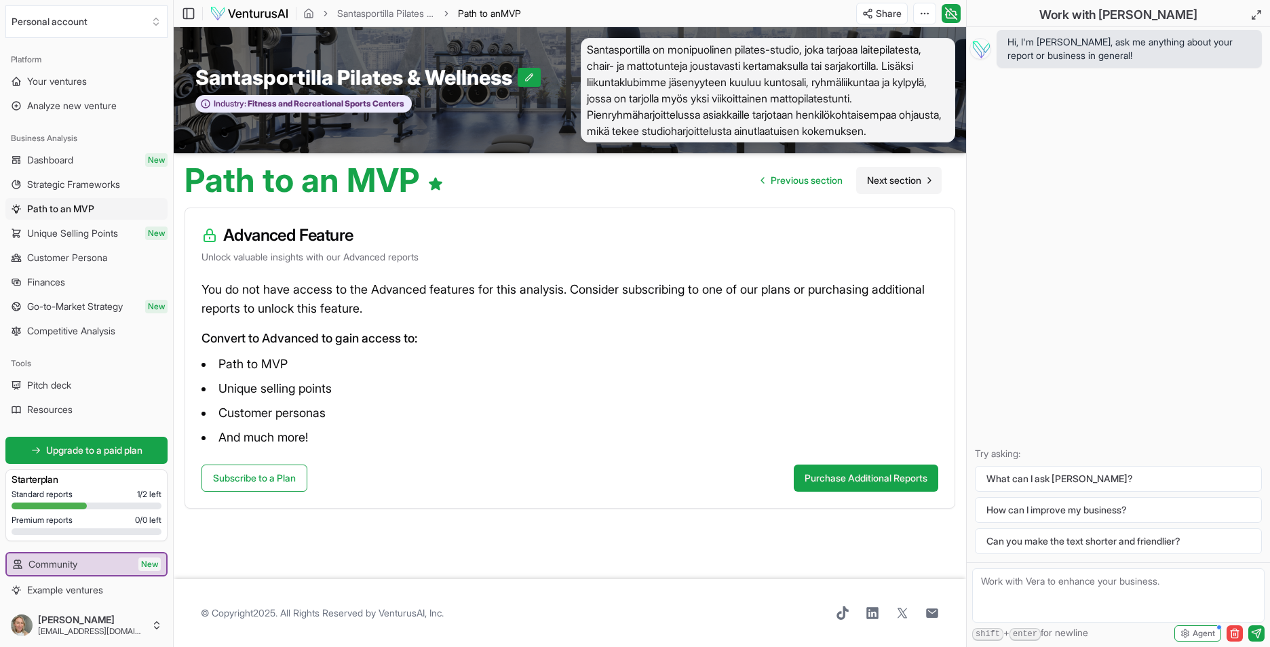
click at [894, 171] on link "Next section" at bounding box center [898, 180] width 85 height 27
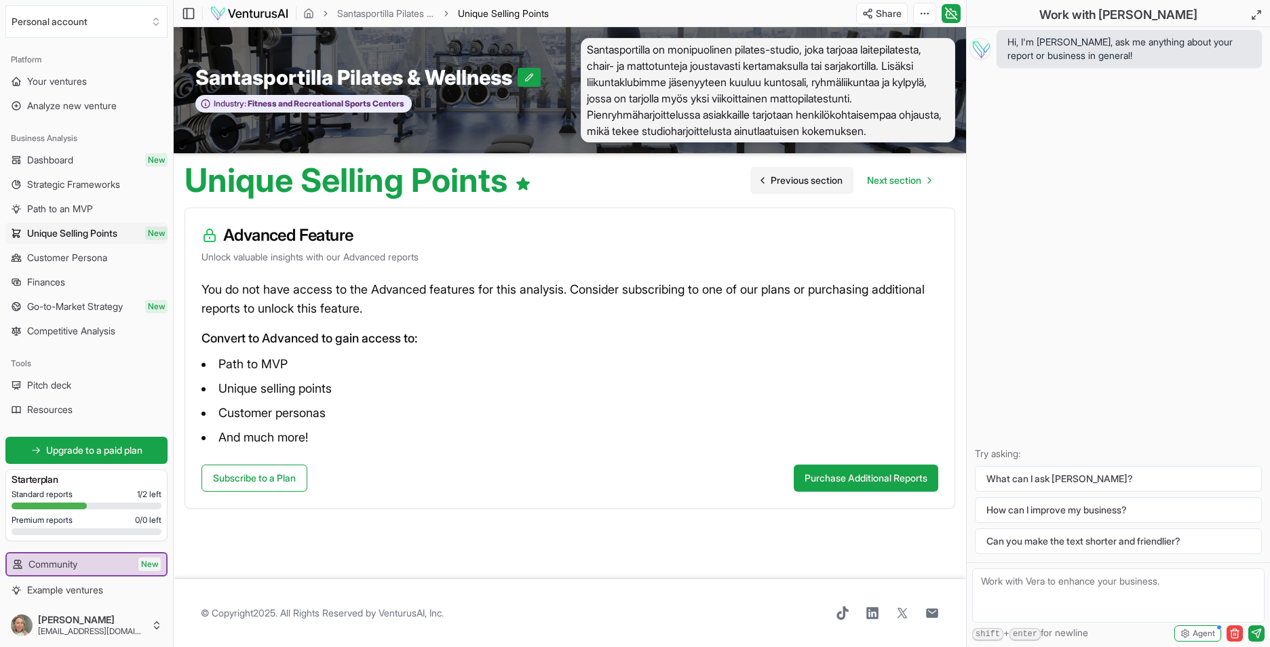
click at [788, 177] on span "Previous section" at bounding box center [807, 181] width 72 height 14
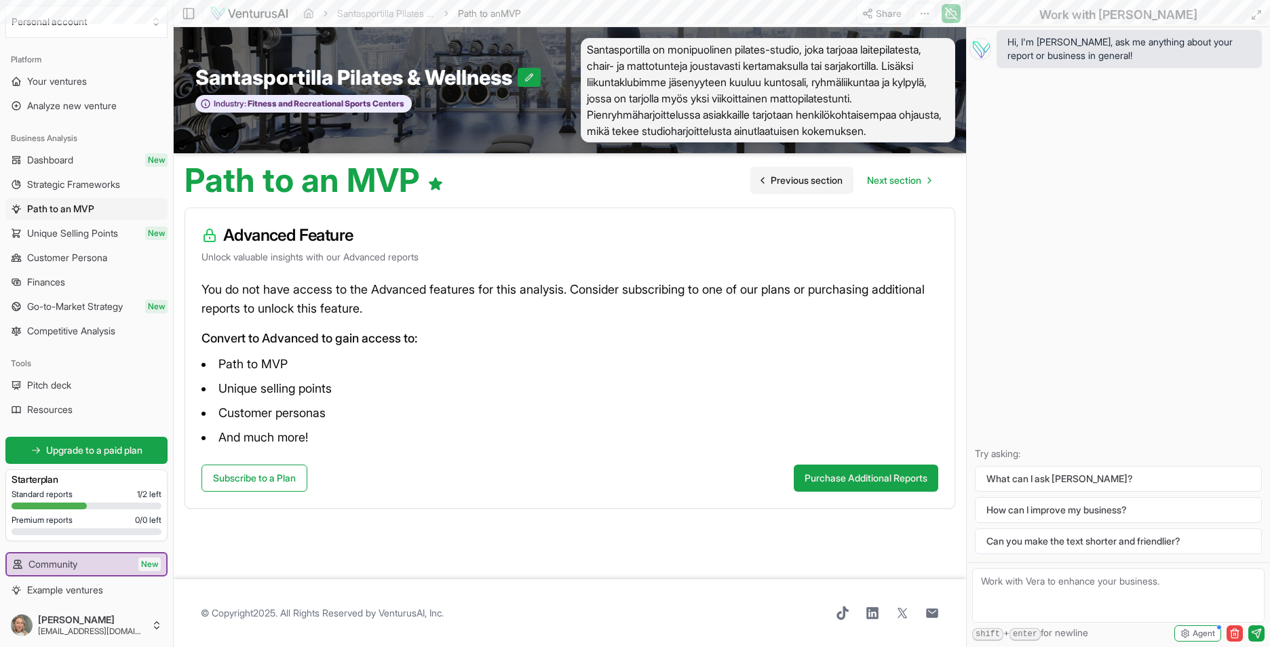
click at [788, 177] on span "Previous section" at bounding box center [807, 181] width 72 height 14
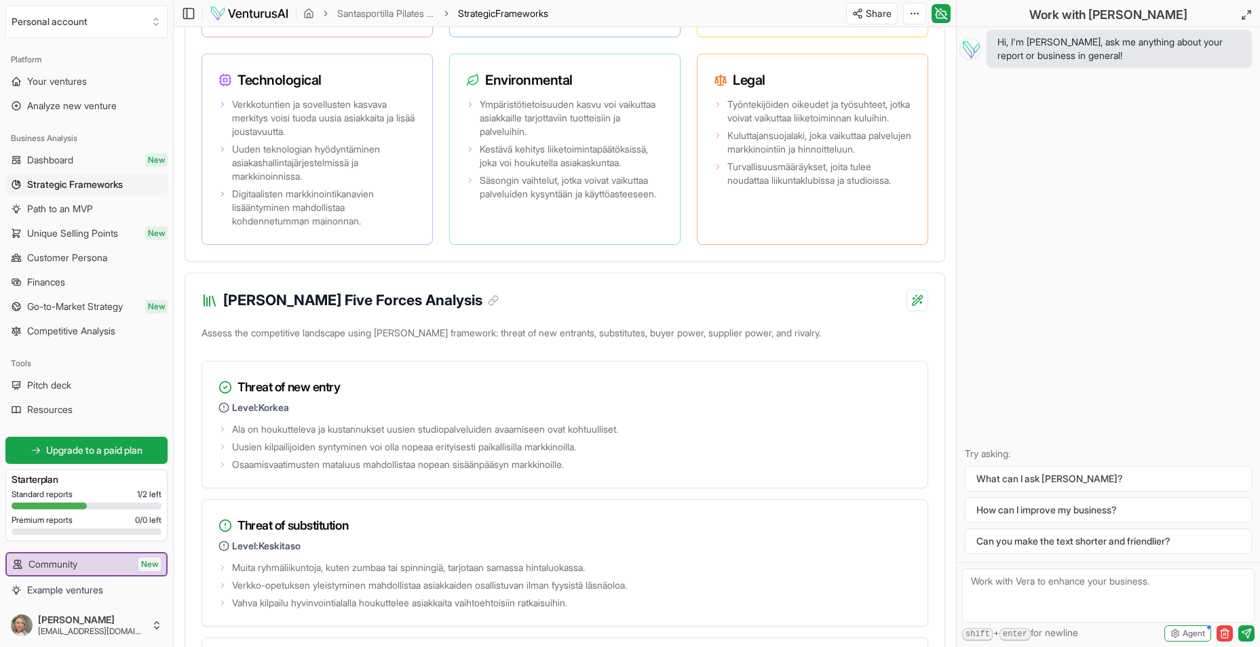
scroll to position [2171, 0]
